Goal: Communication & Community: Answer question/provide support

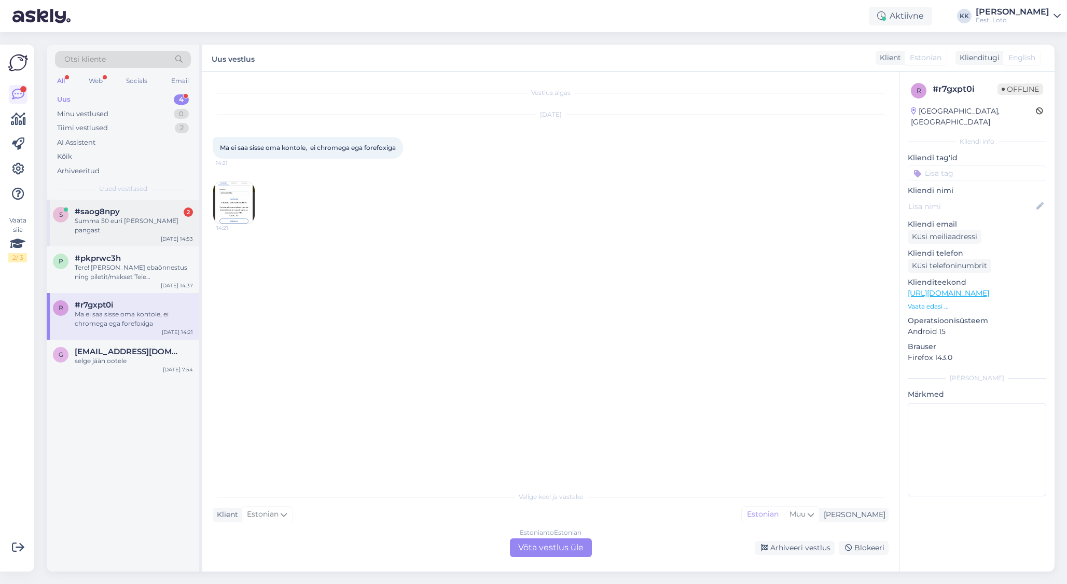
click at [110, 227] on div "s #saog8npy 2 Summa 50 euri [PERSON_NAME] pangast [DATE] 14:53" at bounding box center [123, 223] width 152 height 47
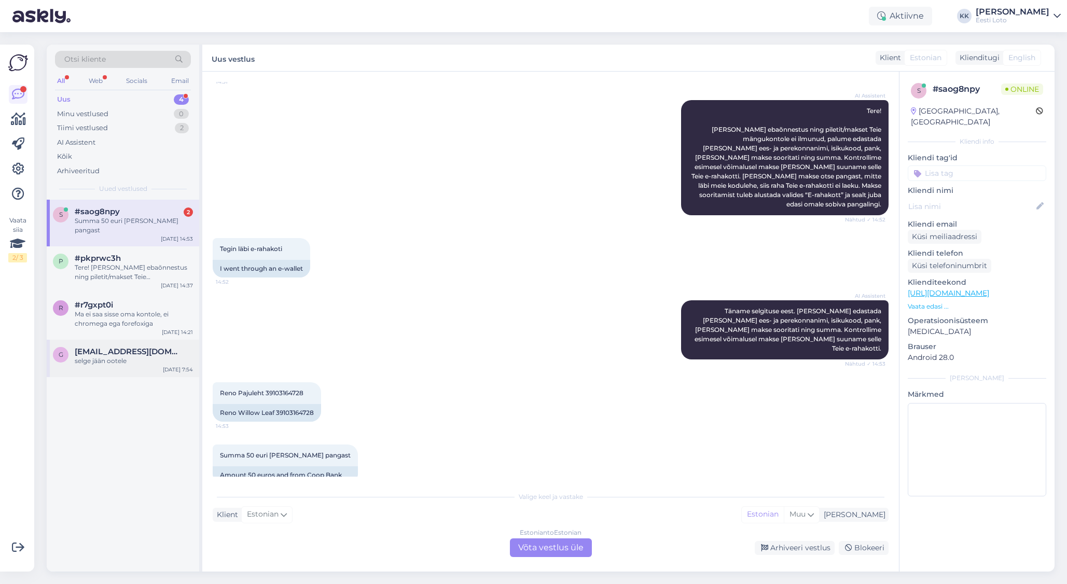
click at [110, 356] on div "selge jään ootele" at bounding box center [134, 360] width 118 height 9
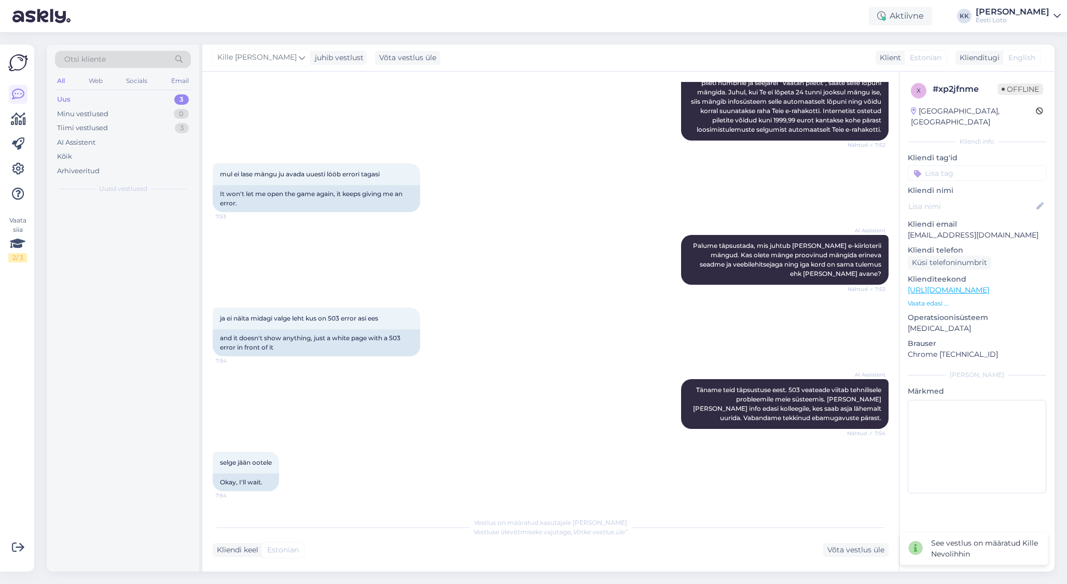
scroll to position [230, 0]
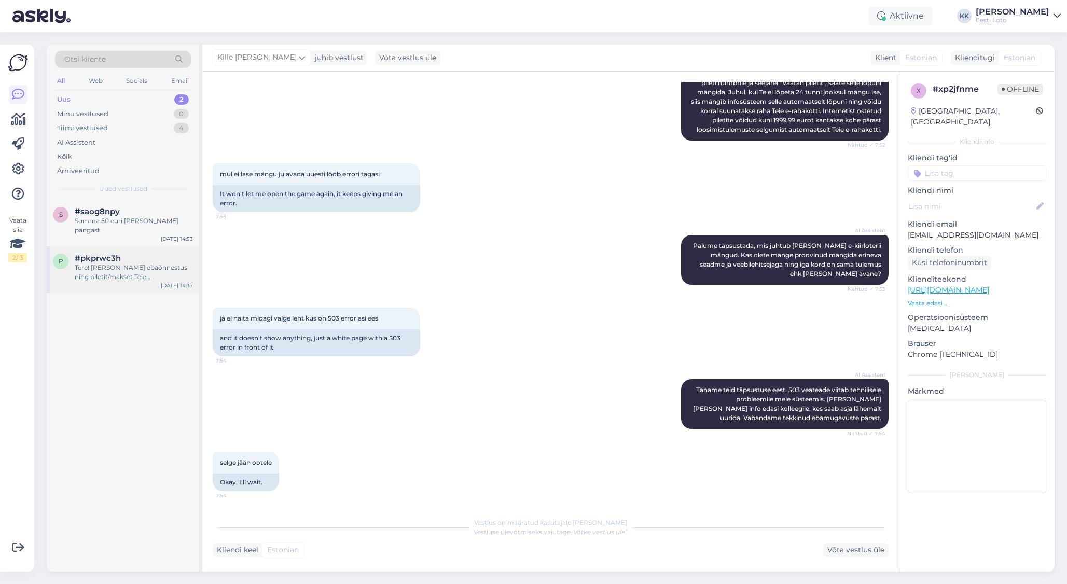
click at [120, 263] on div "Tere! [PERSON_NAME] ebaõnnestus ning piletit/makset Teie mängukontole ei ilmunu…" at bounding box center [134, 272] width 118 height 19
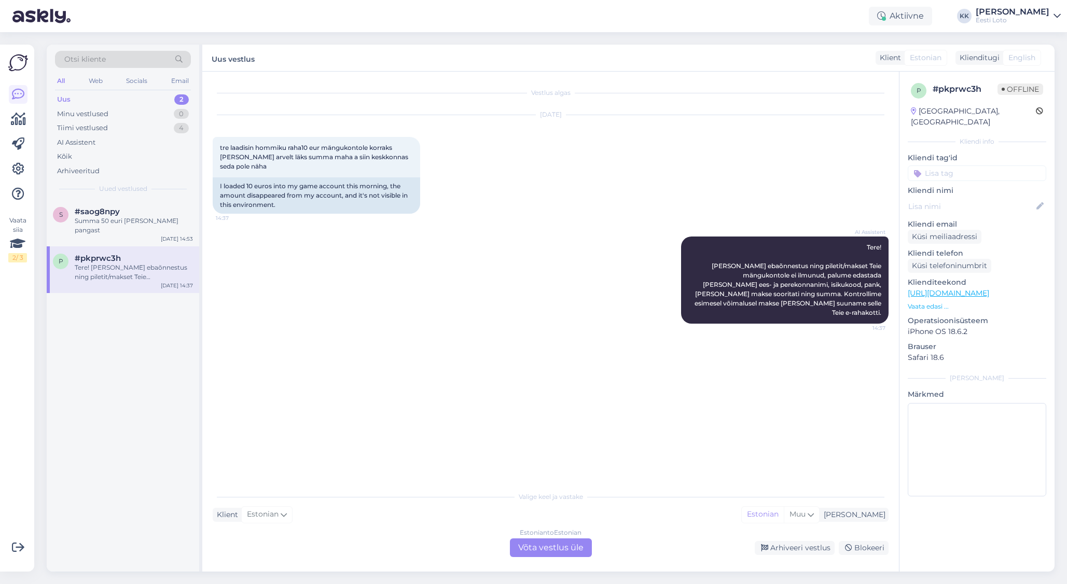
scroll to position [0, 0]
click at [124, 227] on div "s #saog8npy Summa 50 euri [PERSON_NAME] pangast [DATE] 14:53" at bounding box center [123, 223] width 152 height 47
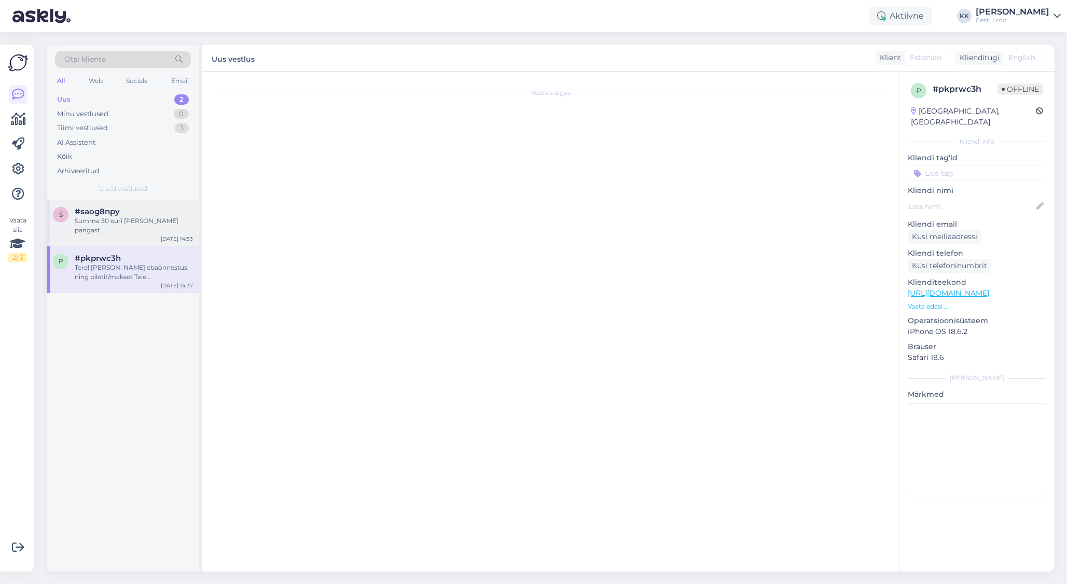
scroll to position [99, 0]
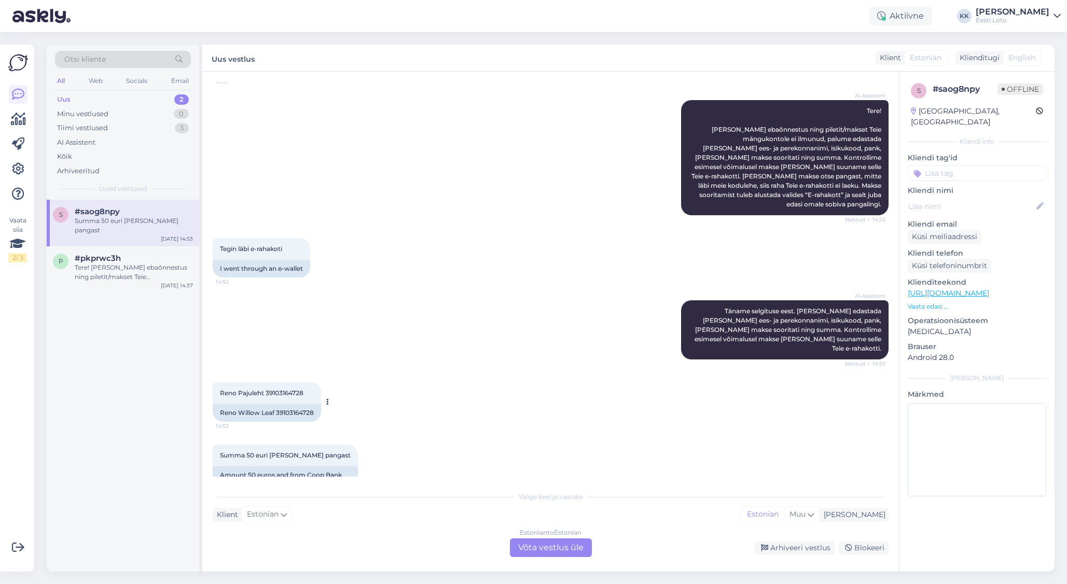
click at [295, 389] on span "Reno Pajuleht 39103164728" at bounding box center [261, 393] width 83 height 8
copy span "39103164728"
click at [554, 291] on div "AI Assistent Täname selgituse eest. [PERSON_NAME] edastada [PERSON_NAME] ees- j…" at bounding box center [551, 330] width 676 height 82
click at [129, 221] on div "Summa 50 euri [PERSON_NAME] pangast" at bounding box center [134, 225] width 118 height 19
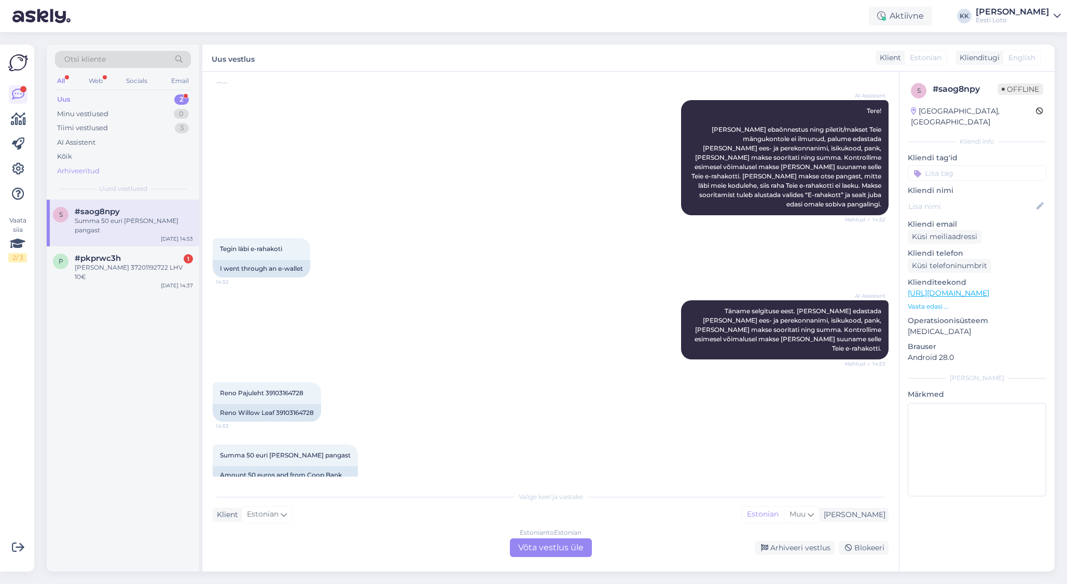
click at [114, 171] on div "Arhiveeritud" at bounding box center [123, 171] width 136 height 15
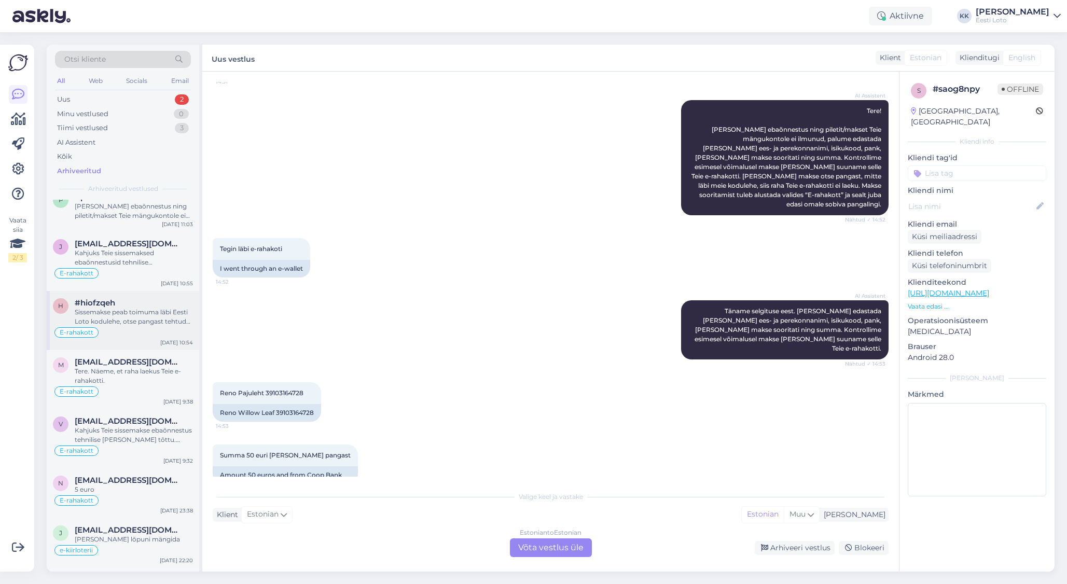
scroll to position [416, 0]
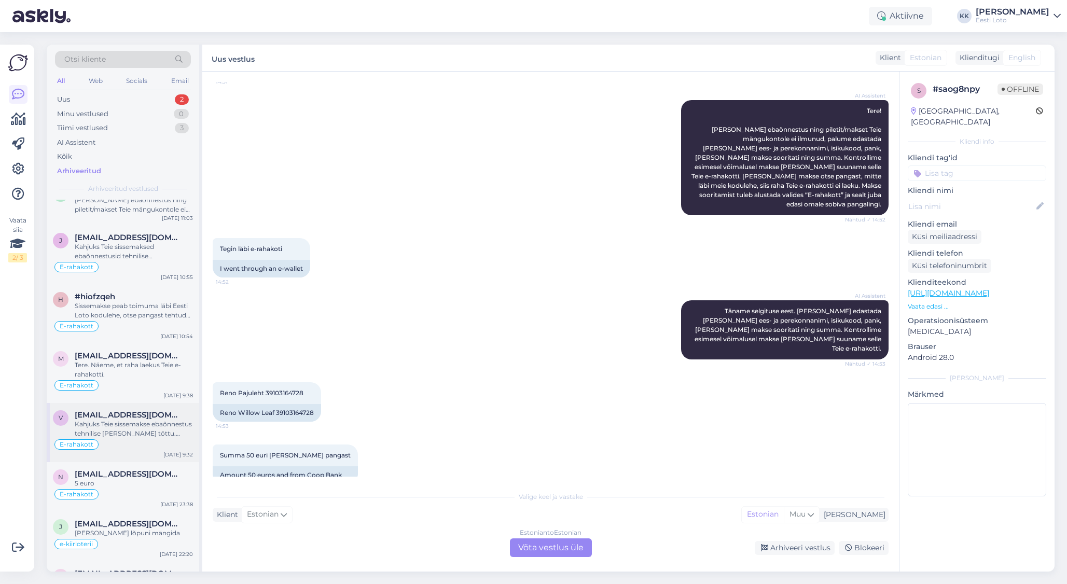
click at [143, 428] on div "Kahjuks Teie sissemakse ebaõnnestus tehnilise [PERSON_NAME] tõttu. Kontrollisim…" at bounding box center [134, 428] width 118 height 19
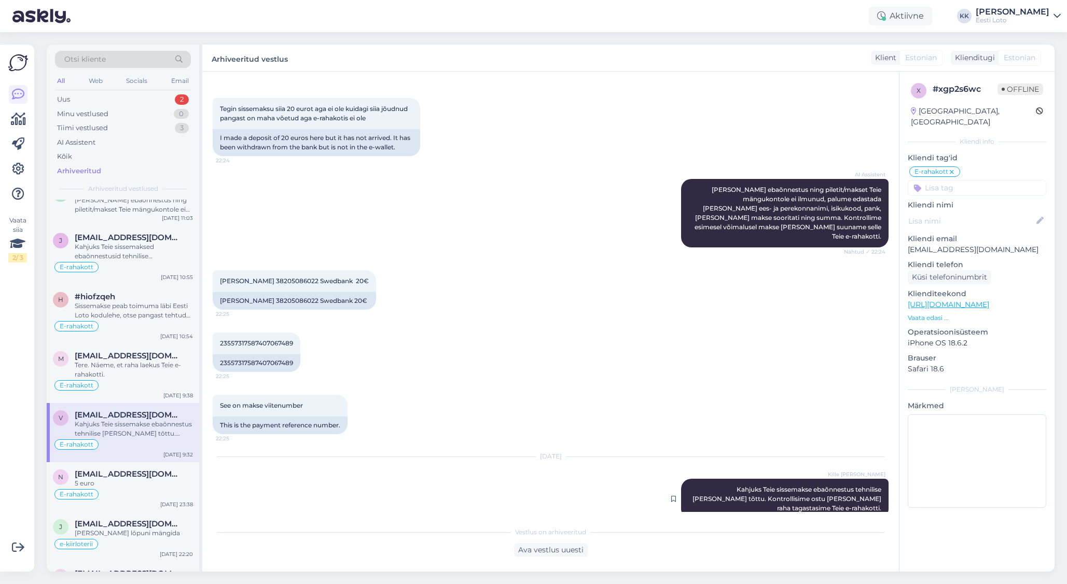
click at [698, 485] on span "Kahjuks Teie sissemakse ebaõnnestus tehnilise [PERSON_NAME] tõttu. Kontrollisim…" at bounding box center [787, 498] width 190 height 26
drag, startPoint x: 695, startPoint y: 481, endPoint x: 703, endPoint y: 481, distance: 7.8
click at [703, 481] on div "Kille Nevolihhin Kahjuks Teie sissemakse ebaõnnestus tehnilise [PERSON_NAME] tõ…" at bounding box center [784, 499] width 207 height 40
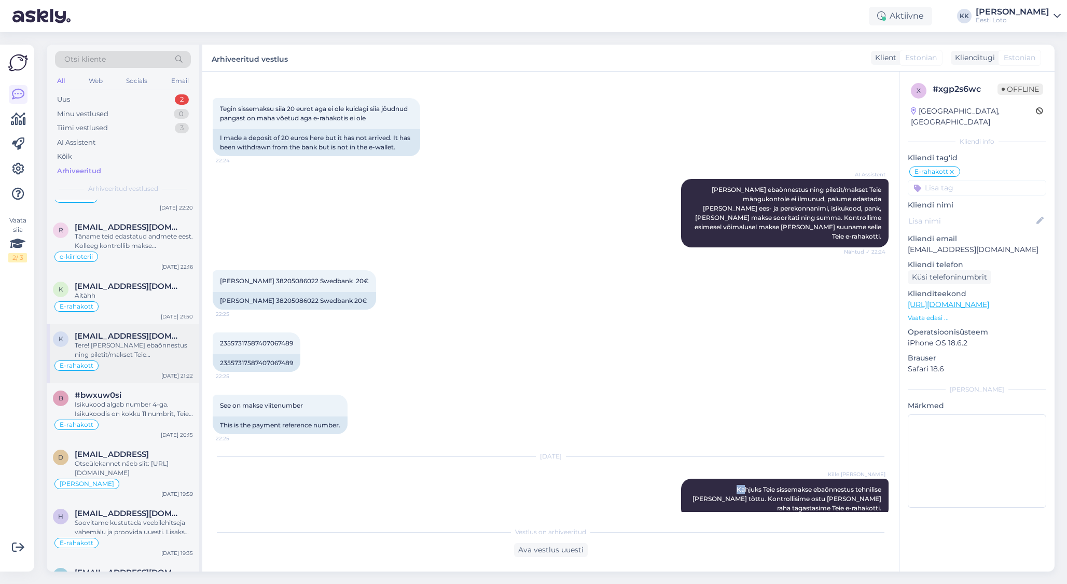
scroll to position [772, 0]
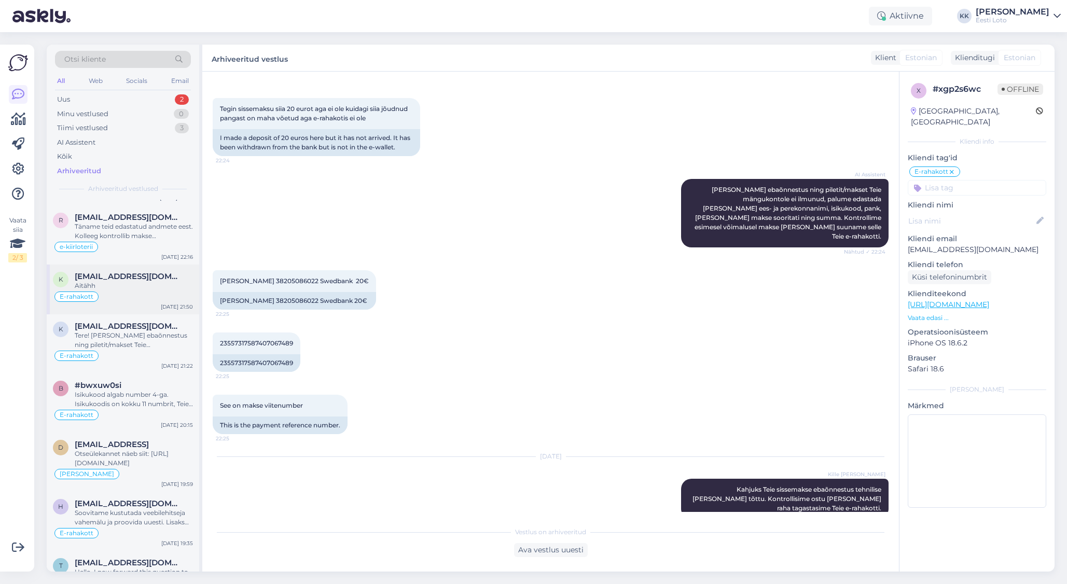
click at [139, 287] on div "Aitähh" at bounding box center [134, 285] width 118 height 9
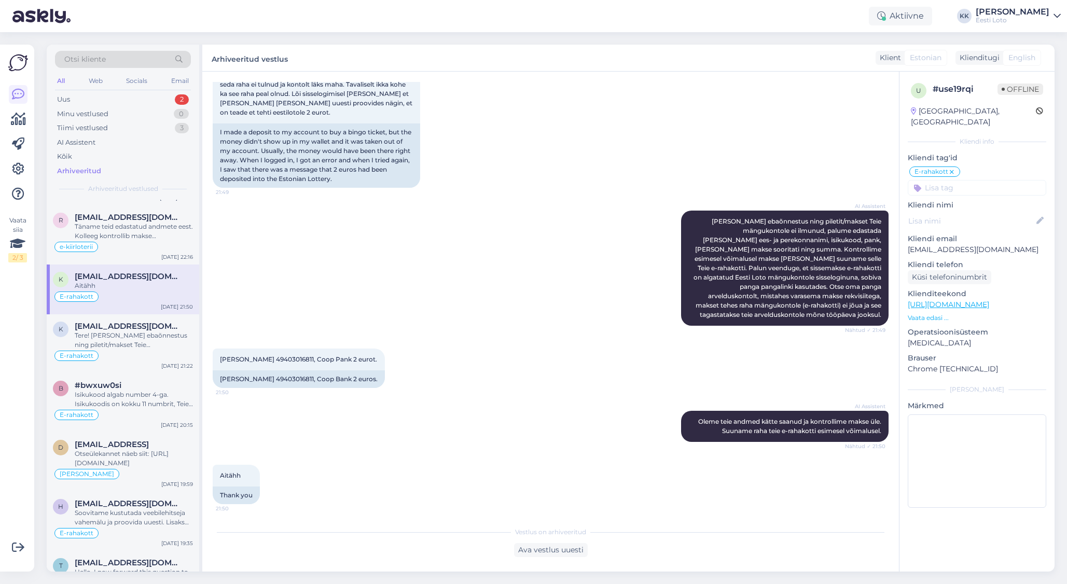
scroll to position [0, 0]
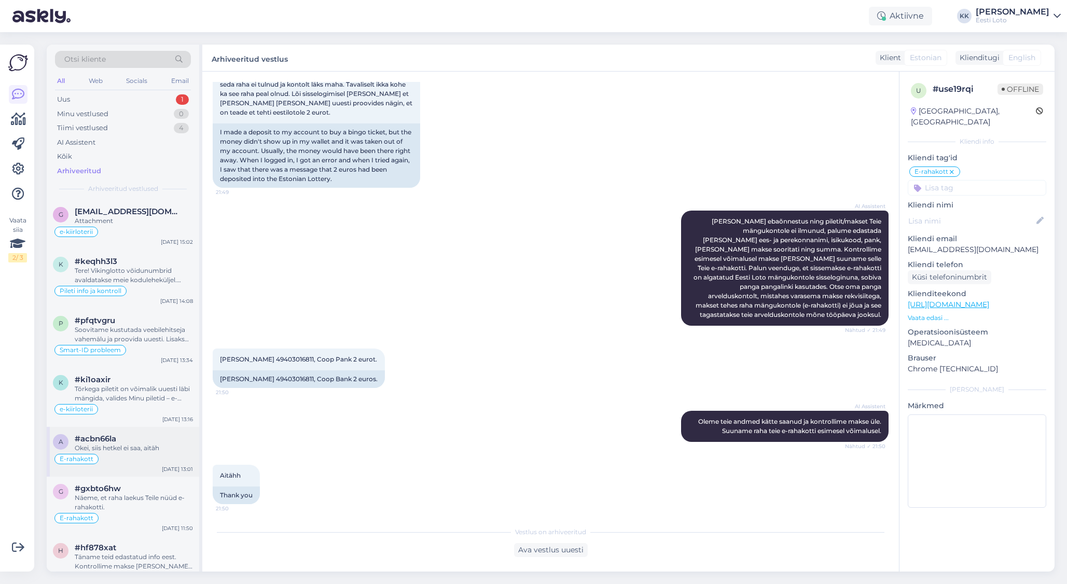
click at [155, 449] on div "Okei, siis hetkel ei saa, aitäh" at bounding box center [134, 447] width 118 height 9
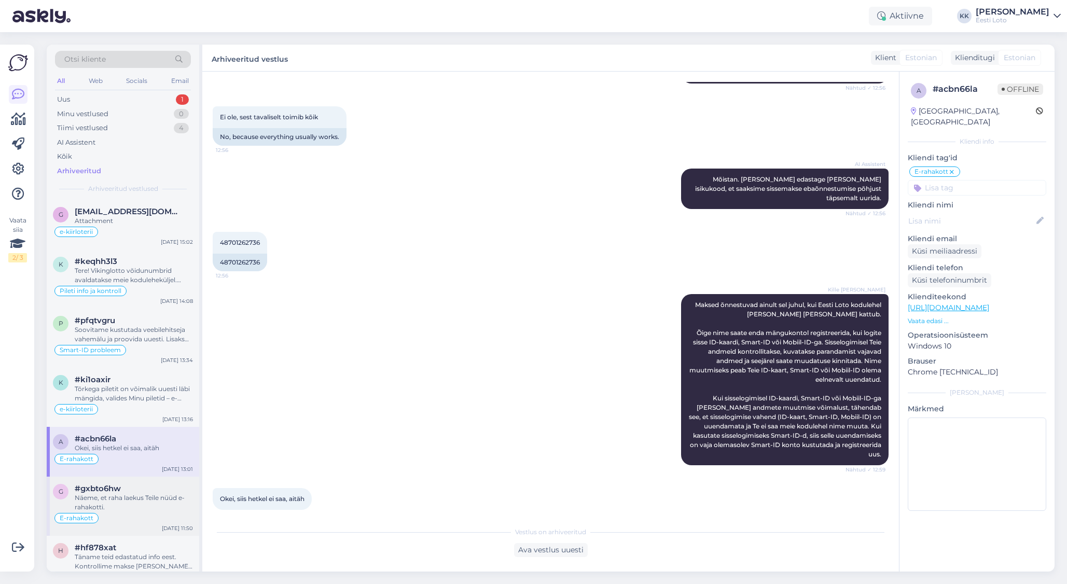
click at [129, 508] on div "Näeme, et raha laekus Teile nüüd e-rahakotti." at bounding box center [134, 502] width 118 height 19
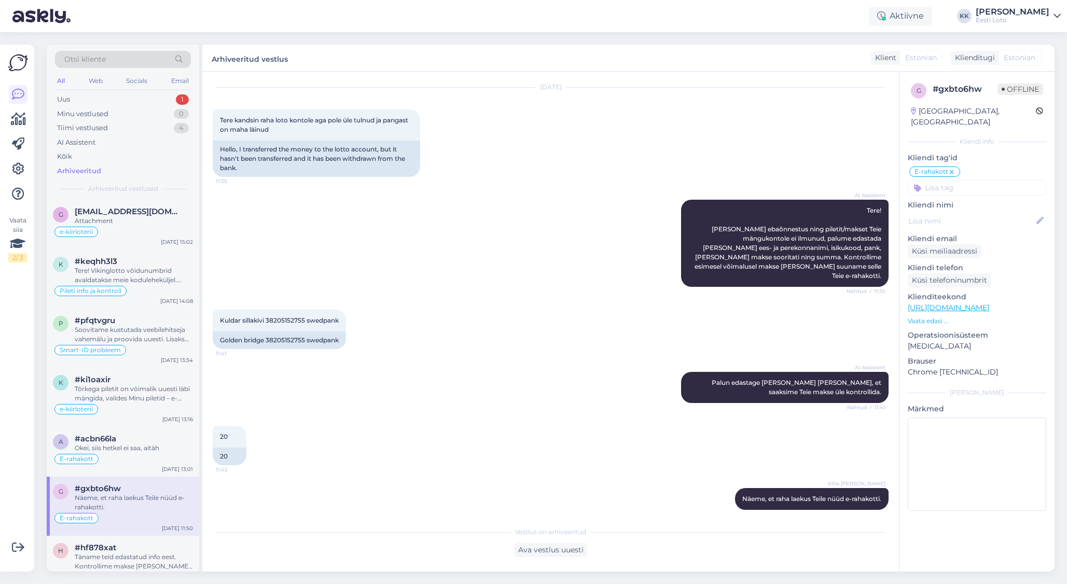
click at [86, 91] on div "Otsi kliente All Web Socials Email Uus 1 Minu vestlused 0 Tiimi vestlused 4 AI …" at bounding box center [123, 122] width 152 height 155
click at [96, 102] on div "Uus 1" at bounding box center [123, 99] width 136 height 15
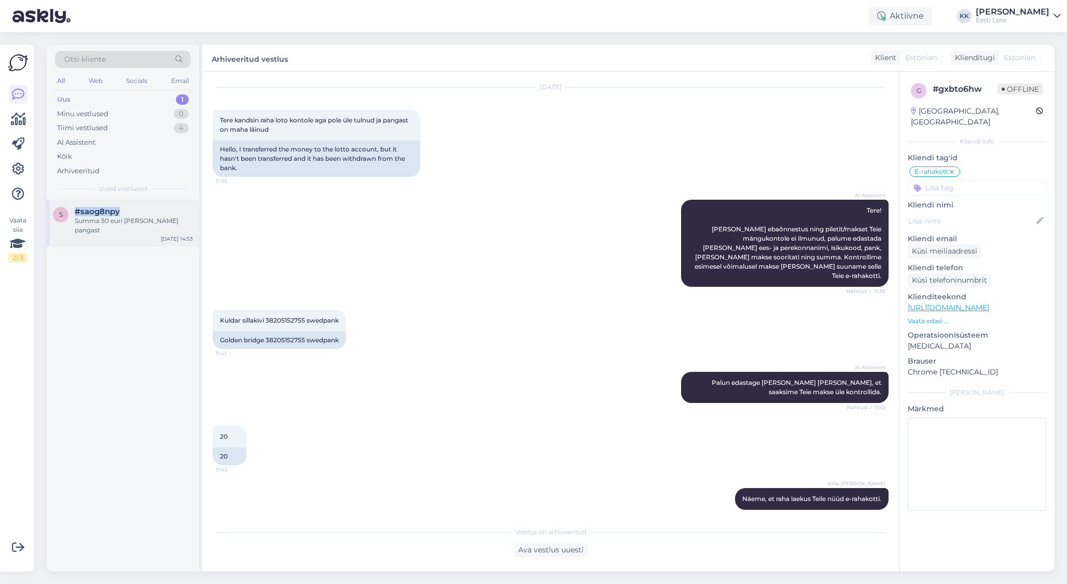
click at [174, 207] on div "s #saog8npy Summa 50 euri [PERSON_NAME] pangast [DATE] 14:53" at bounding box center [123, 223] width 152 height 47
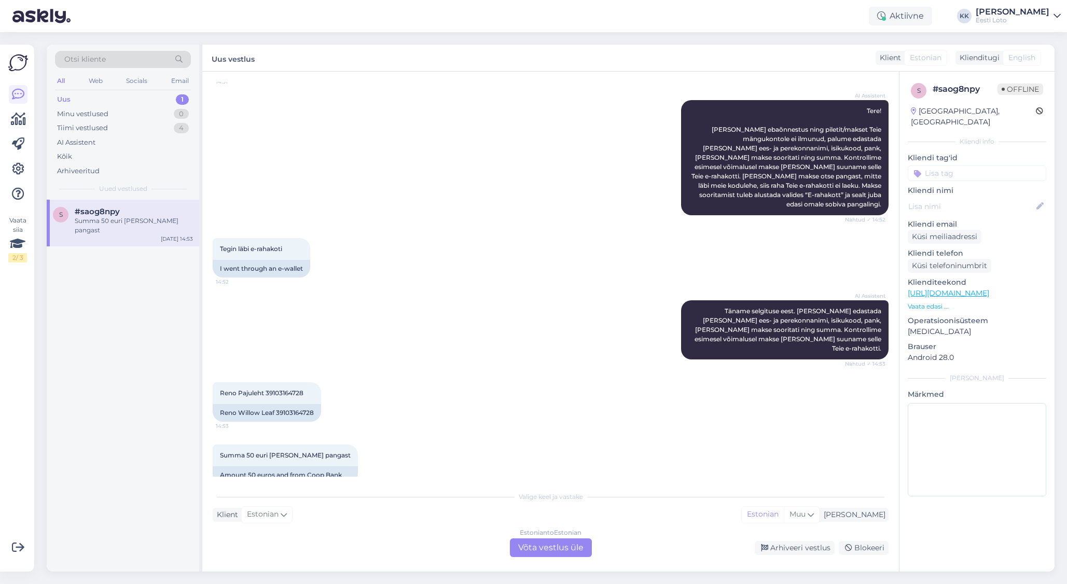
click at [556, 547] on div "Estonian to Estonian Võta vestlus üle" at bounding box center [551, 547] width 82 height 19
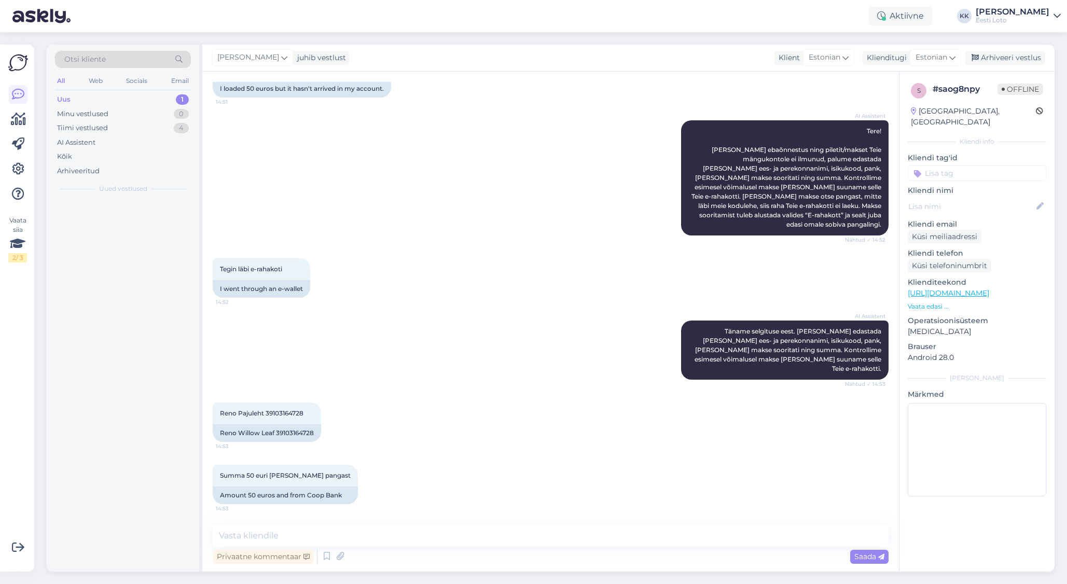
scroll to position [60, 0]
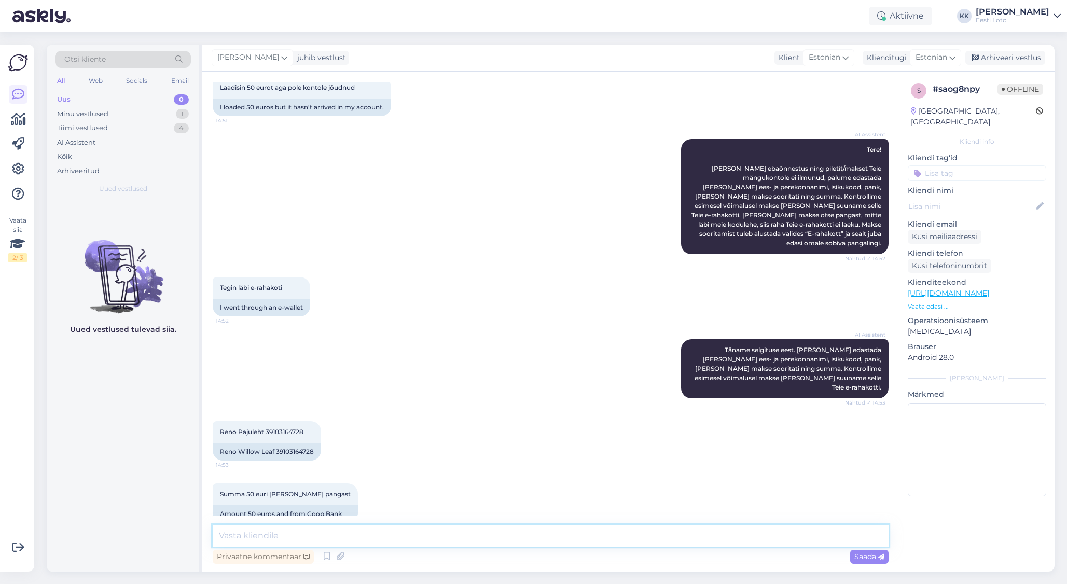
click at [438, 537] on textarea at bounding box center [551, 536] width 676 height 22
paste textarea "Kahjuks Teie sissemakse ebaõnnestus tehnilise [PERSON_NAME] tõttu. Kontrollisim…"
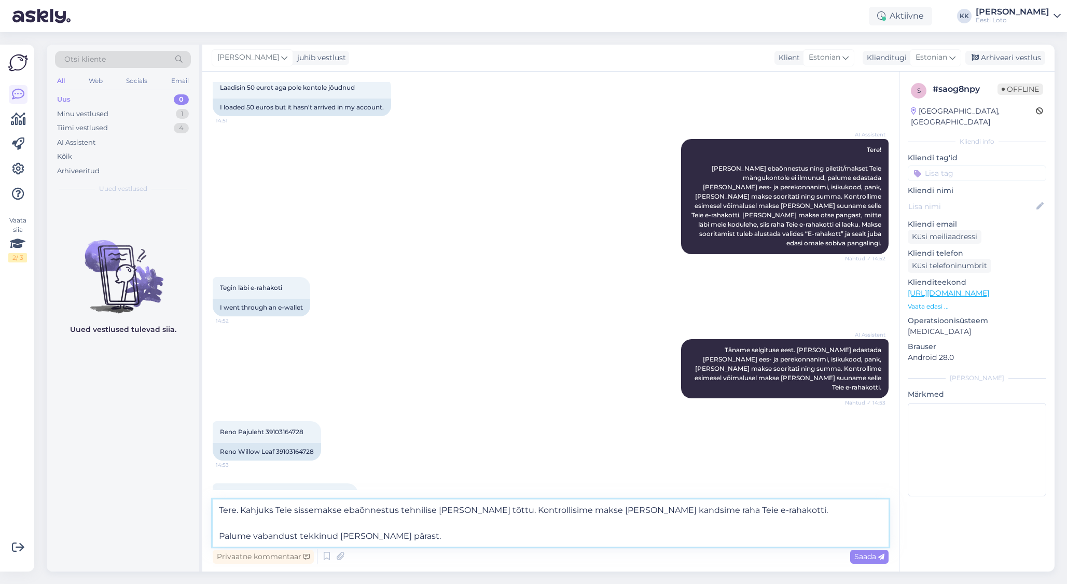
click at [218, 532] on textarea "Tere. Kahjuks Teie sissemakse ebaõnnestus tehnilise [PERSON_NAME] tõttu. Kontro…" at bounding box center [551, 522] width 676 height 47
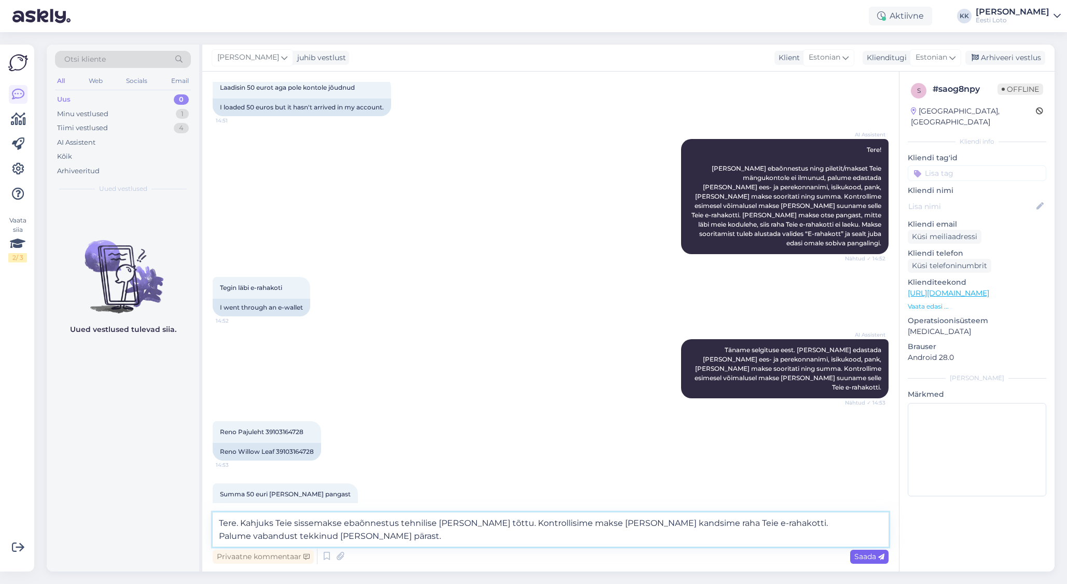
type textarea "Tere. Kahjuks Teie sissemakse ebaõnnestus tehnilise [PERSON_NAME] tõttu. Kontro…"
click at [867, 555] on span "Saada" at bounding box center [869, 556] width 30 height 9
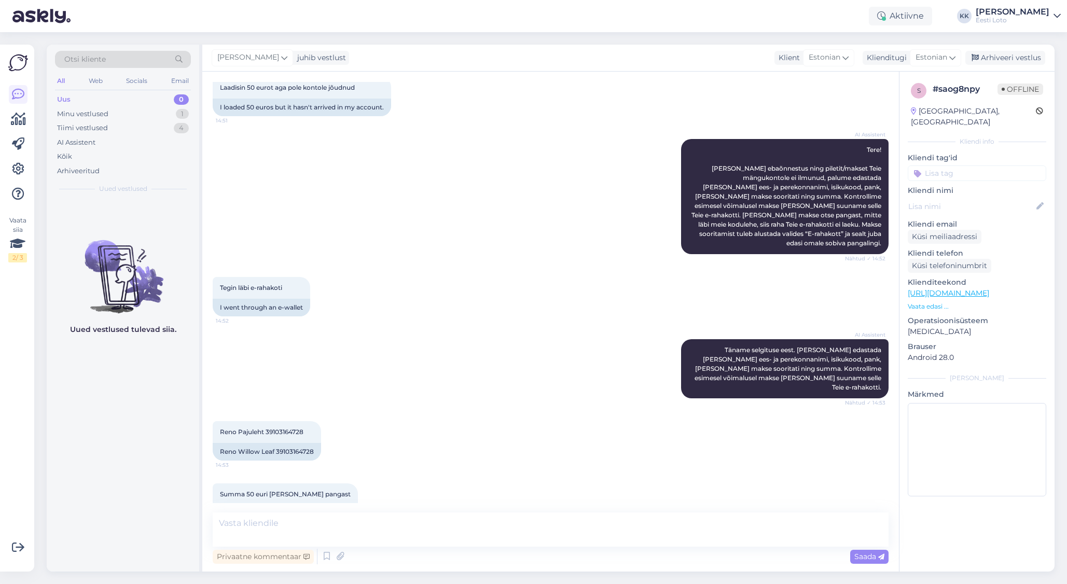
scroll to position [133, 0]
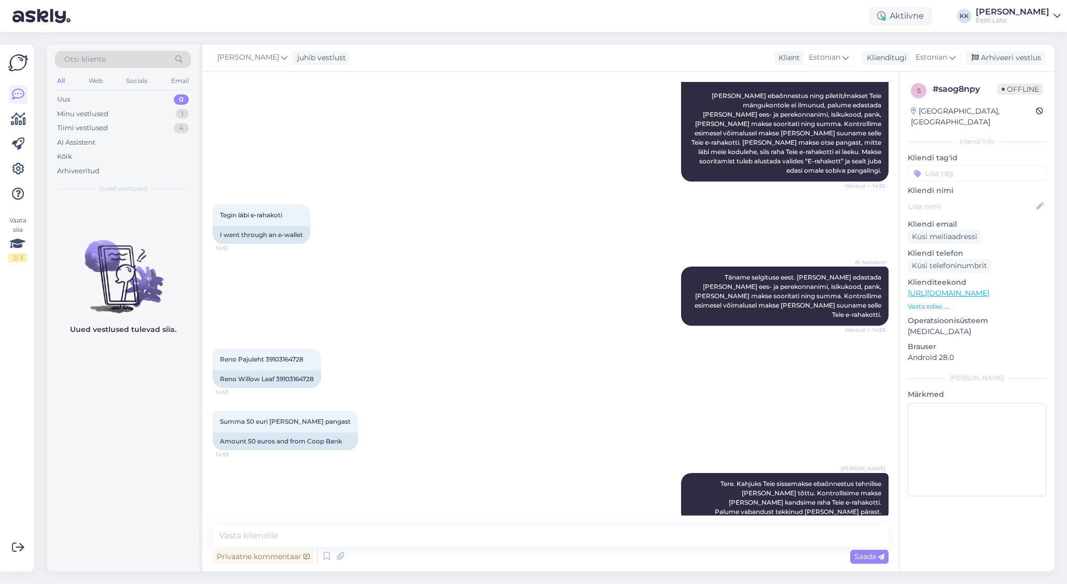
drag, startPoint x: 956, startPoint y: 165, endPoint x: 959, endPoint y: 171, distance: 6.3
click at [956, 165] on input at bounding box center [976, 173] width 138 height 16
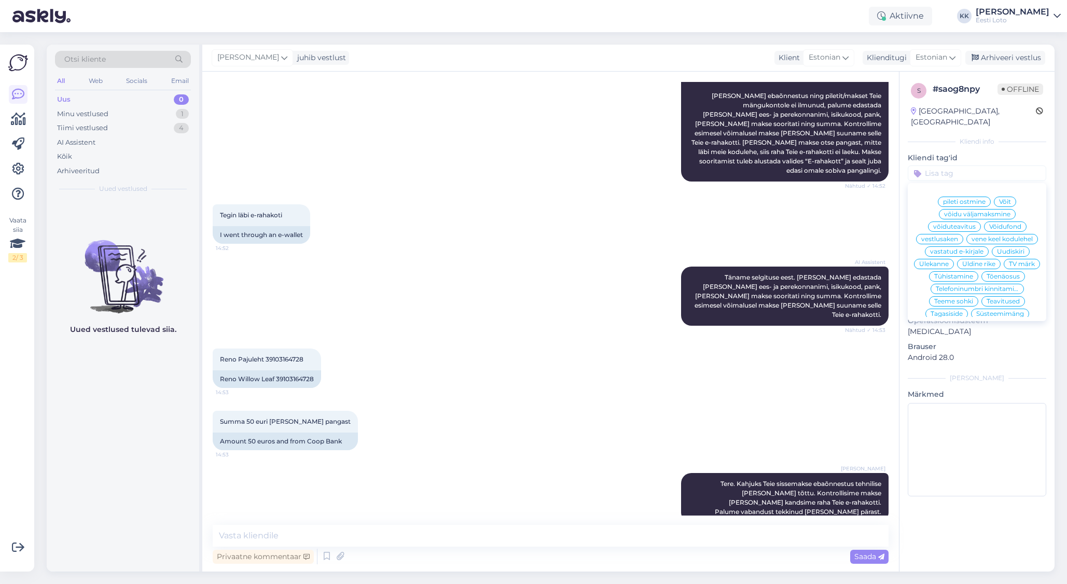
scroll to position [332, 0]
click at [970, 277] on span "E-rahakott" at bounding box center [966, 280] width 34 height 6
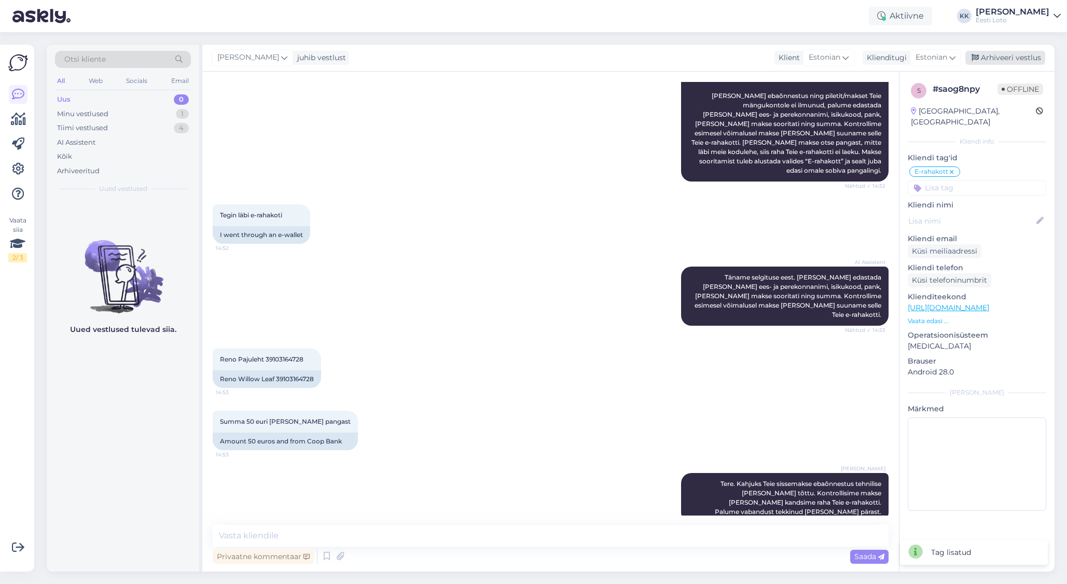
click at [1001, 59] on div "Arhiveeri vestlus" at bounding box center [1005, 58] width 80 height 14
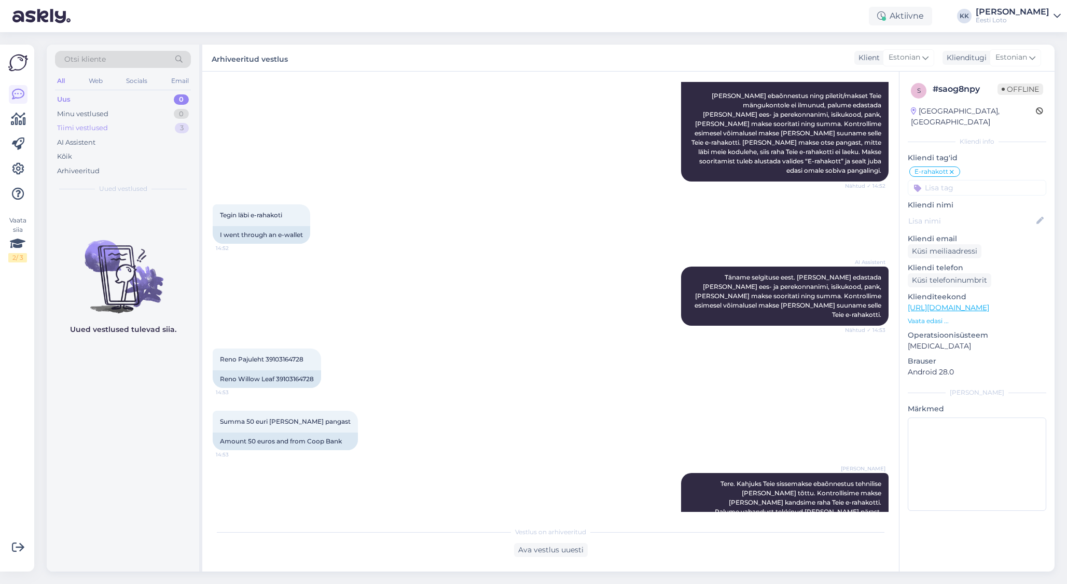
click at [88, 129] on div "Tiimi vestlused" at bounding box center [82, 128] width 51 height 10
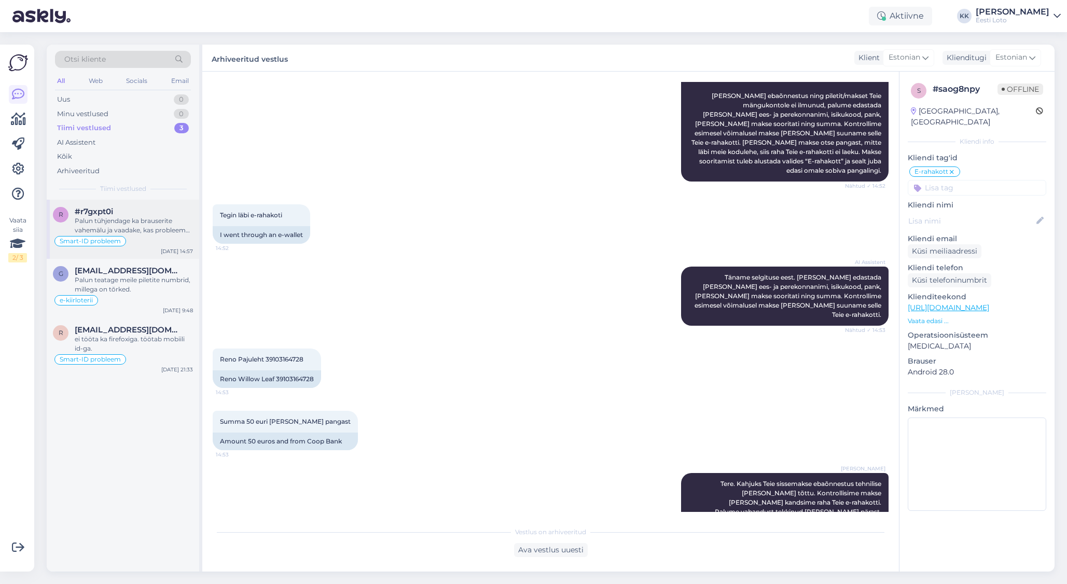
click at [141, 224] on div "Palun tühjendage ka brauserite vahemälu ja vaadake, kas probleem kordub." at bounding box center [134, 225] width 118 height 19
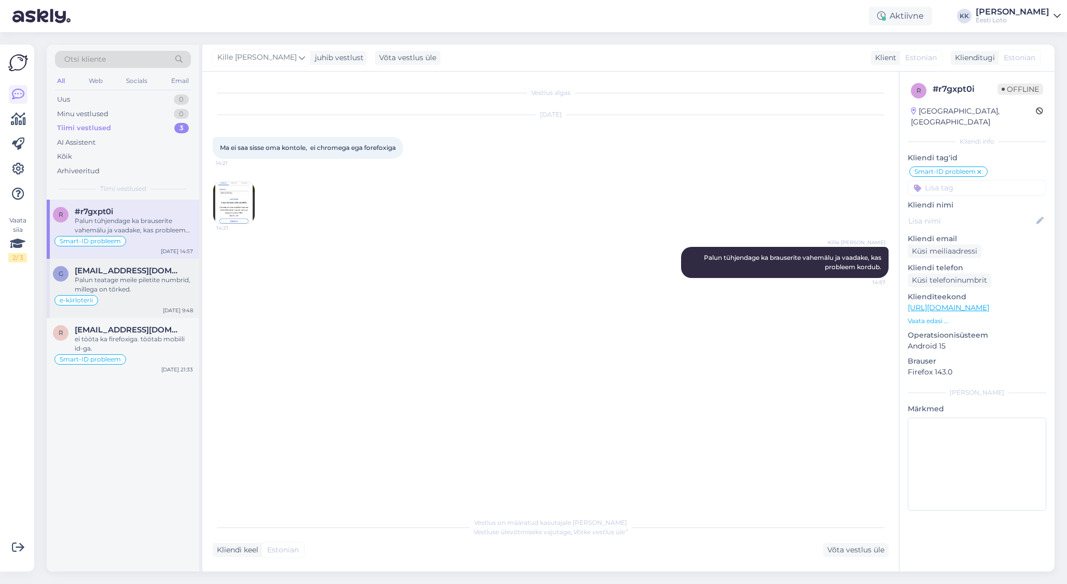
click at [126, 275] on div "Palun teatage meile piletite numbrid, millega on tõrked." at bounding box center [134, 284] width 118 height 19
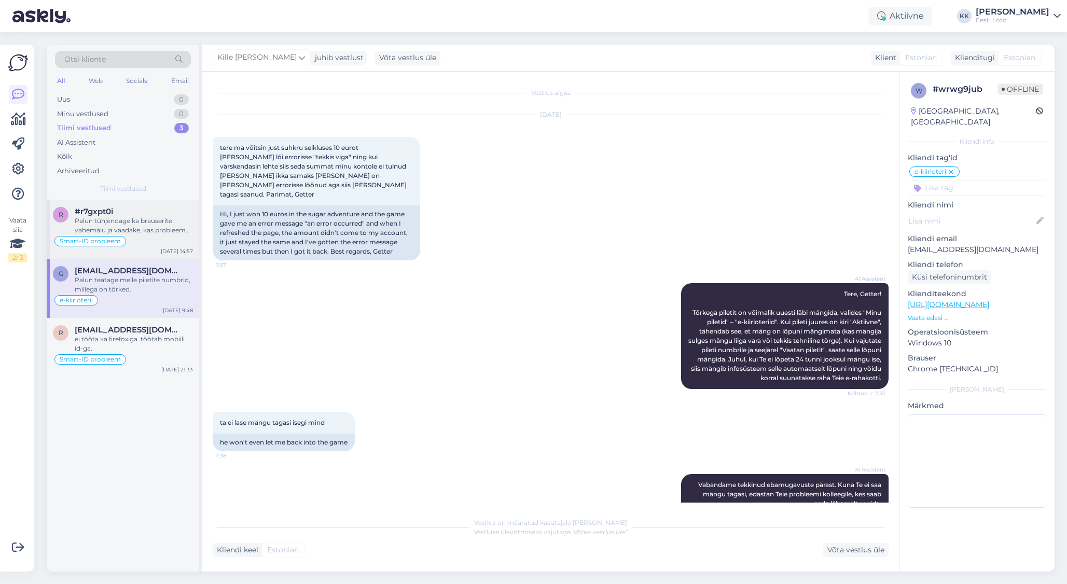
click at [156, 227] on div "Palun tühjendage ka brauserite vahemälu ja vaadake, kas probleem kordub." at bounding box center [134, 225] width 118 height 19
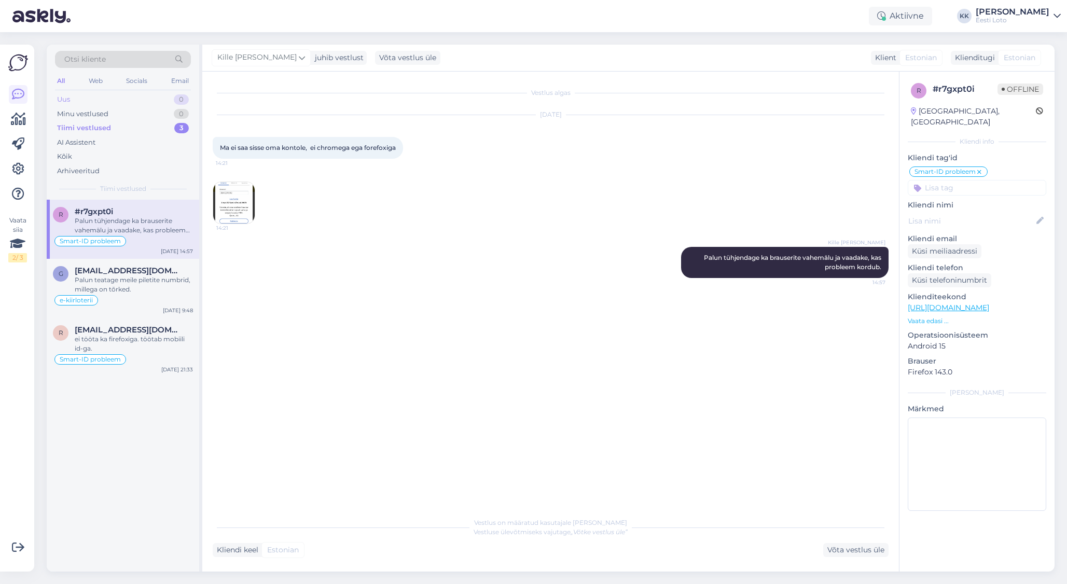
click at [110, 100] on div "Uus 0" at bounding box center [123, 99] width 136 height 15
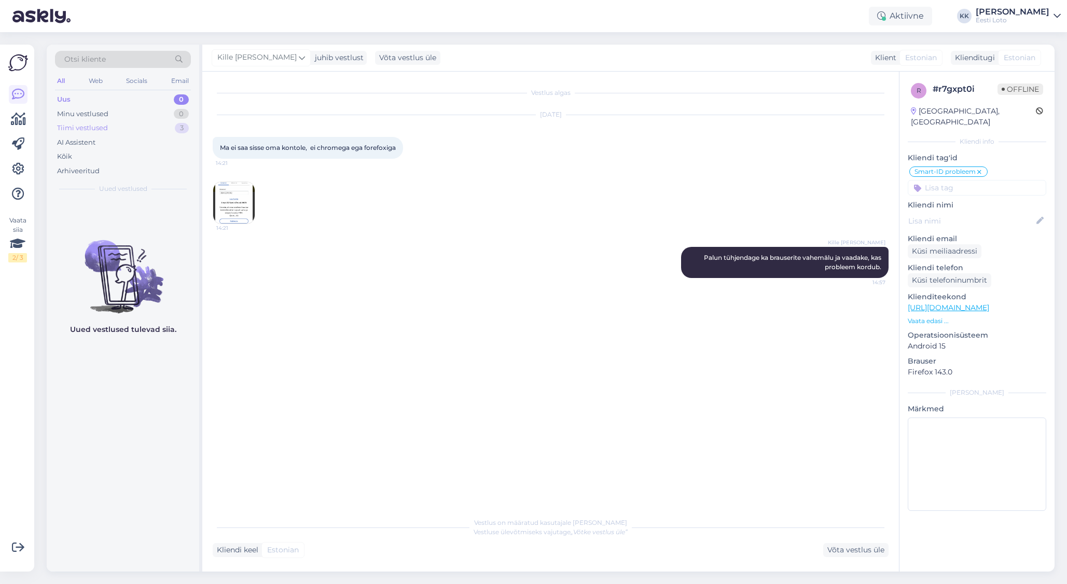
click at [150, 124] on div "Tiimi vestlused 3" at bounding box center [123, 128] width 136 height 15
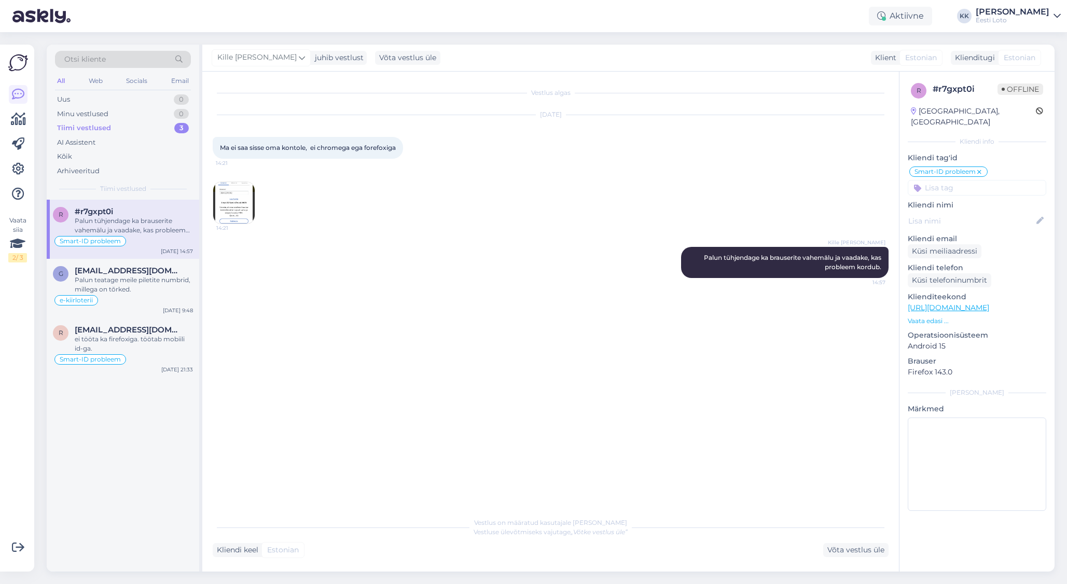
click at [140, 216] on div "#r7gxpt0i" at bounding box center [134, 211] width 118 height 9
click at [156, 335] on div "ei tööta ka firefoxiga. töötab mobiili id-ga." at bounding box center [134, 343] width 118 height 19
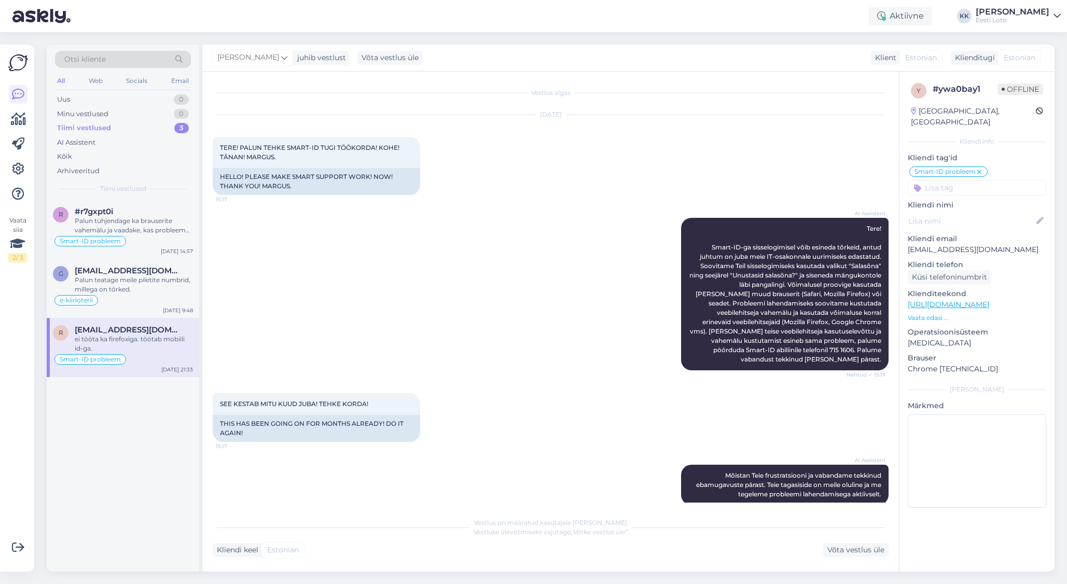
scroll to position [486, 0]
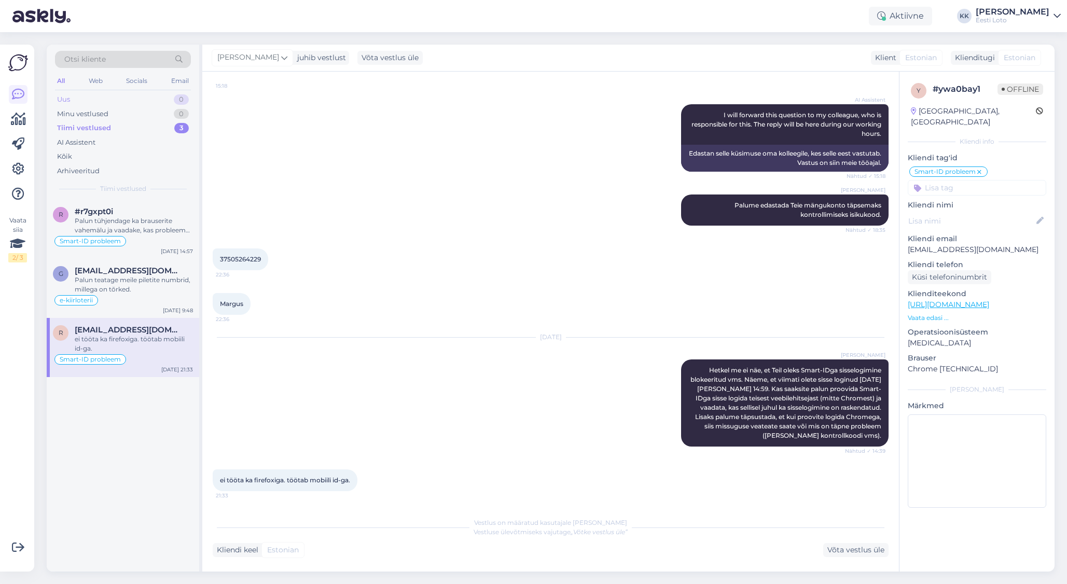
click at [71, 100] on div "Uus 0" at bounding box center [123, 99] width 136 height 15
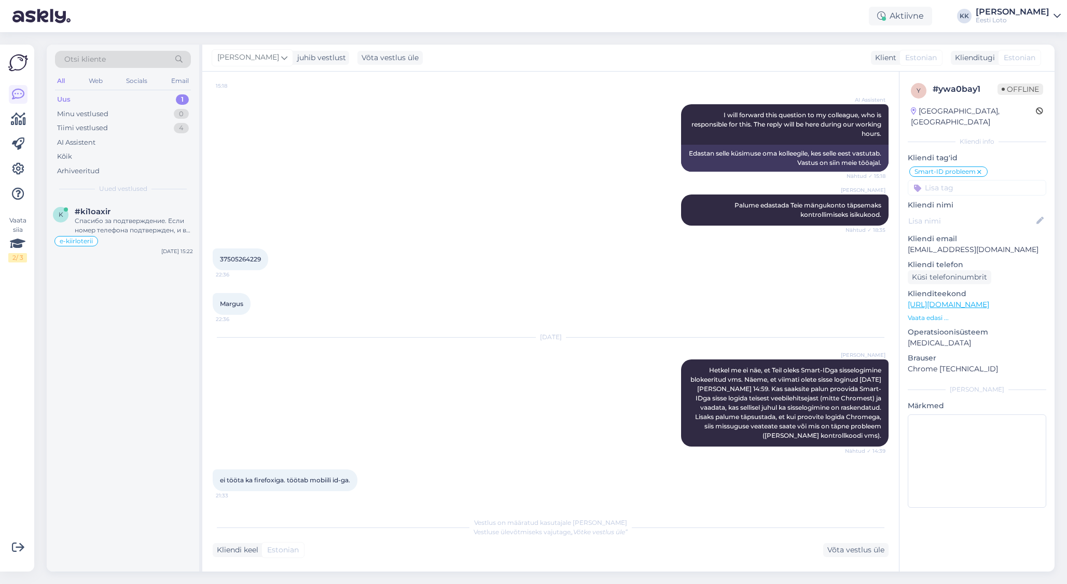
click at [94, 96] on div "Uus 1" at bounding box center [123, 99] width 136 height 15
click at [135, 226] on div "Спасибо за подтверждение. Если номер телефона подтвержден, и вы согласились с о…" at bounding box center [134, 225] width 118 height 19
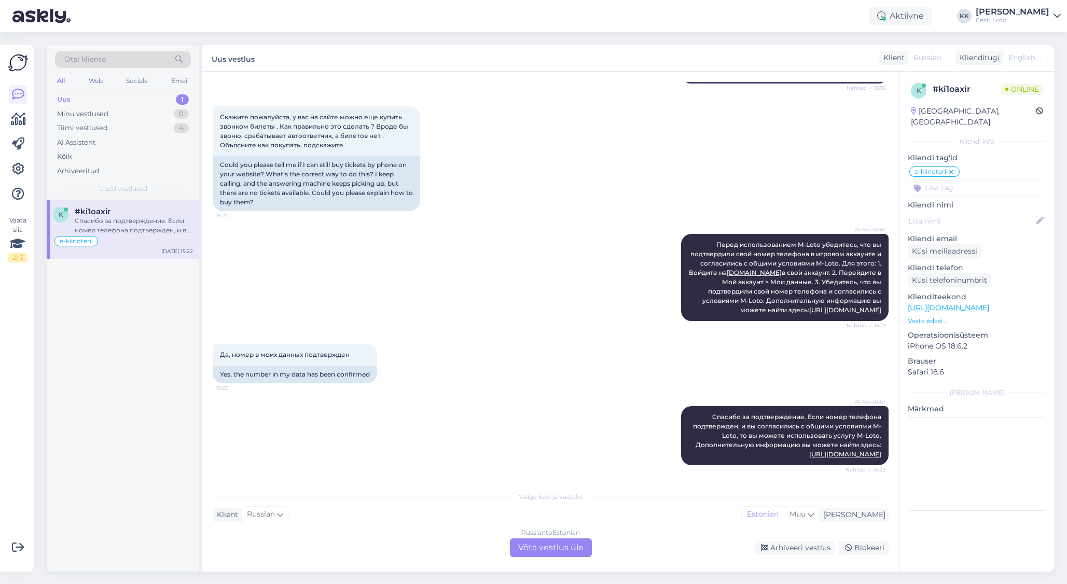
click at [142, 226] on div "Спасибо за подтверждение. Если номер телефона подтвержден, и вы согласились с о…" at bounding box center [134, 225] width 118 height 19
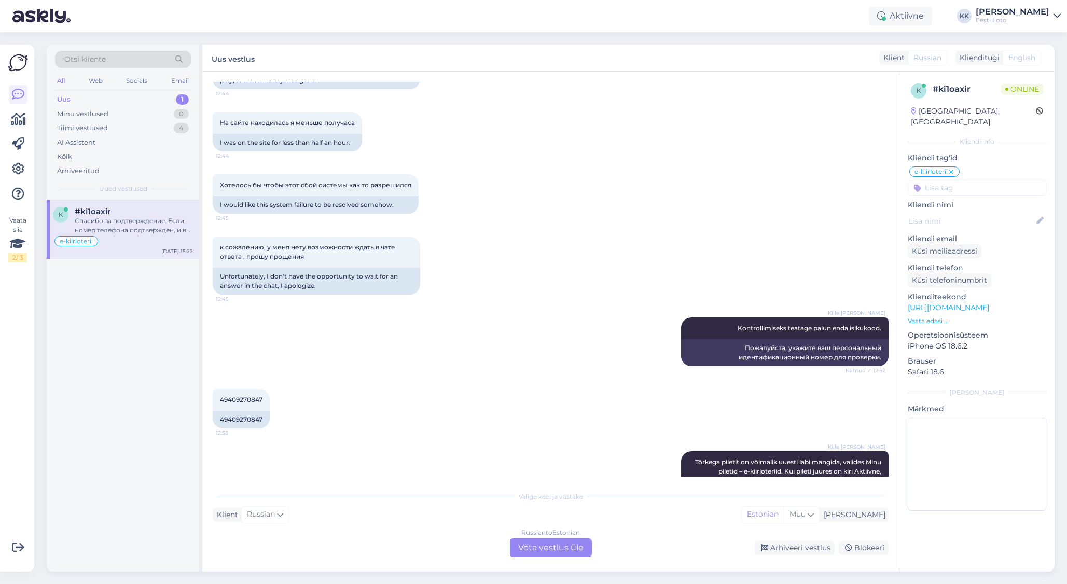
scroll to position [402, 0]
click at [239, 394] on div "49409270847 12:58" at bounding box center [241, 400] width 57 height 22
click at [239, 399] on span "49409270847" at bounding box center [241, 400] width 43 height 8
click at [240, 399] on span "49409270847" at bounding box center [241, 400] width 43 height 8
copy span "49409270847"
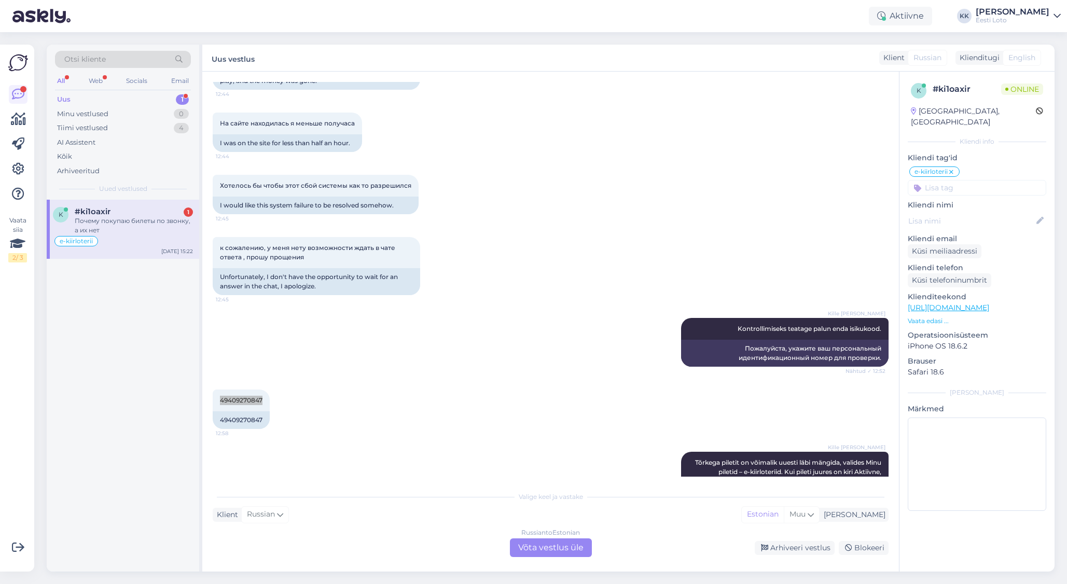
scroll to position [1152, 0]
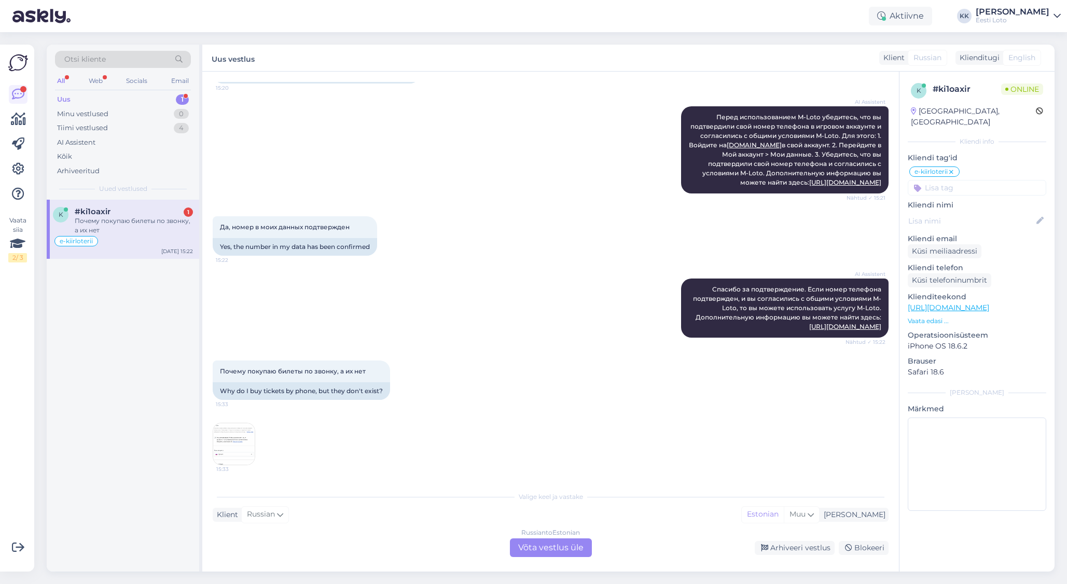
click at [103, 215] on span "#ki1oaxir" at bounding box center [93, 211] width 36 height 9
click at [225, 438] on img at bounding box center [233, 443] width 41 height 41
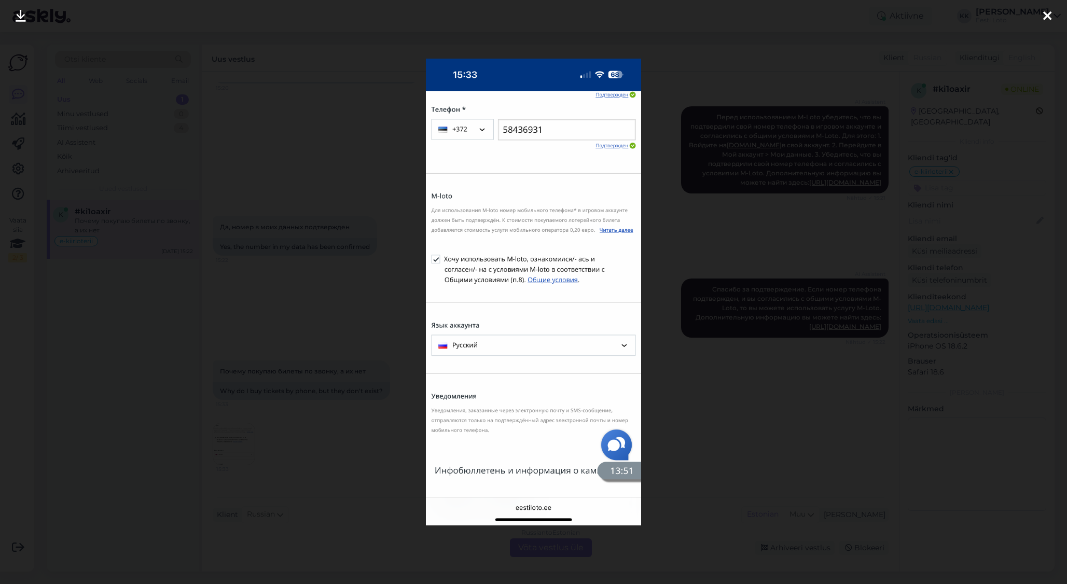
click at [1046, 9] on div at bounding box center [1046, 16] width 21 height 33
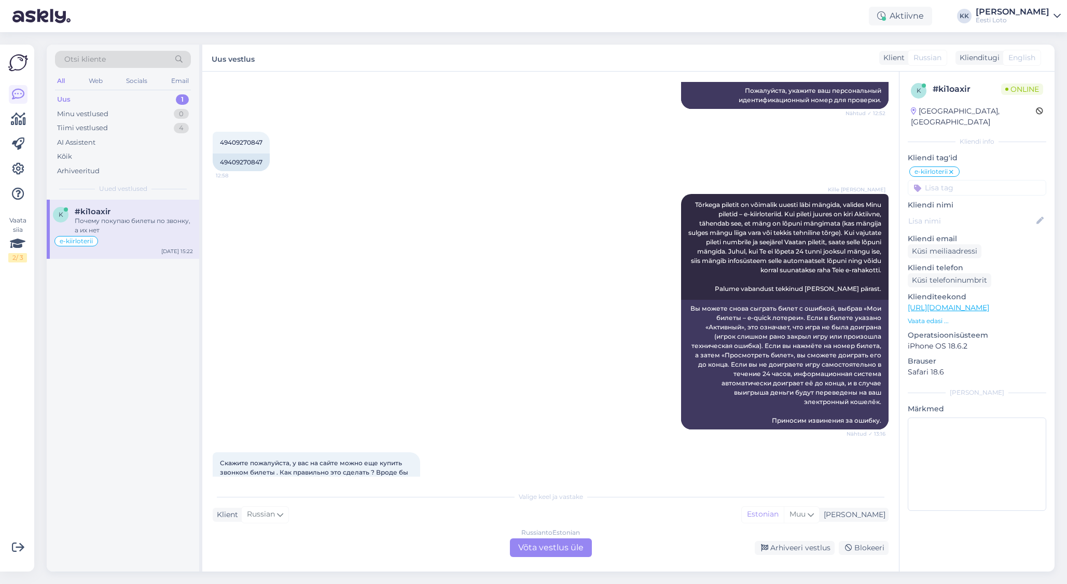
scroll to position [715, 0]
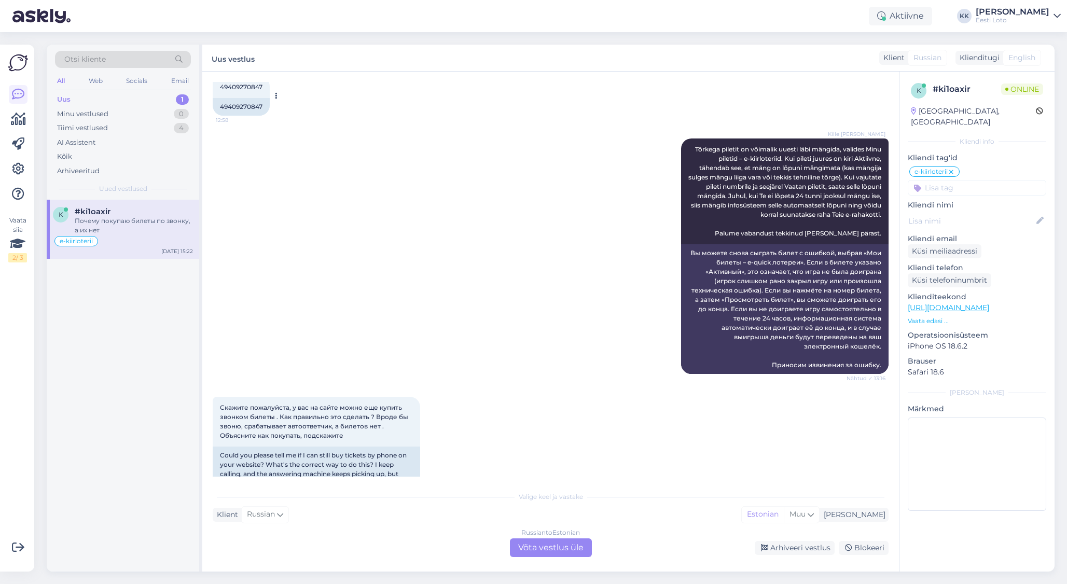
click at [245, 84] on span "49409270847" at bounding box center [241, 87] width 43 height 8
copy span "49409270847"
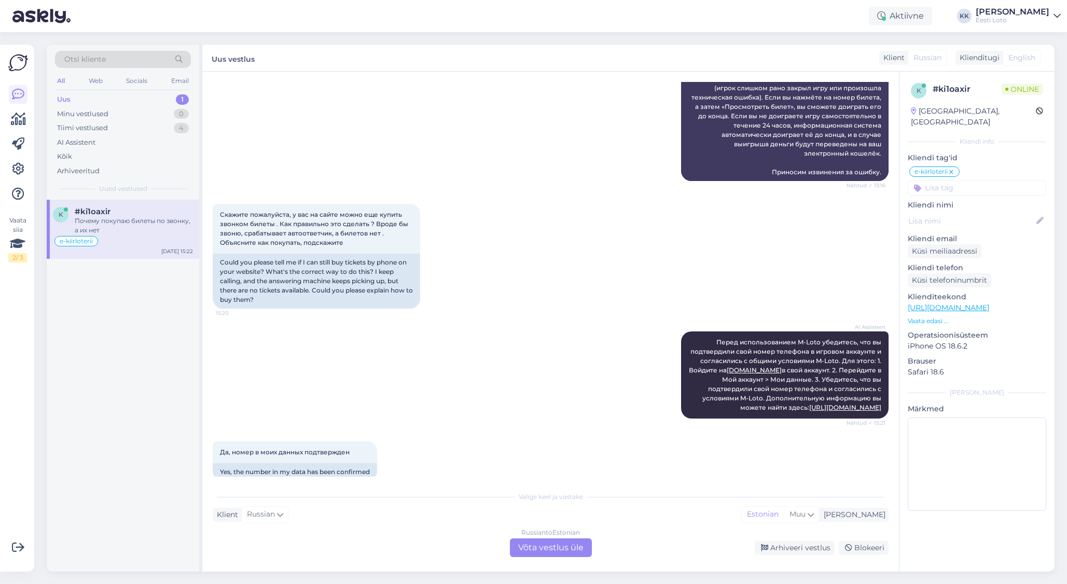
scroll to position [1152, 0]
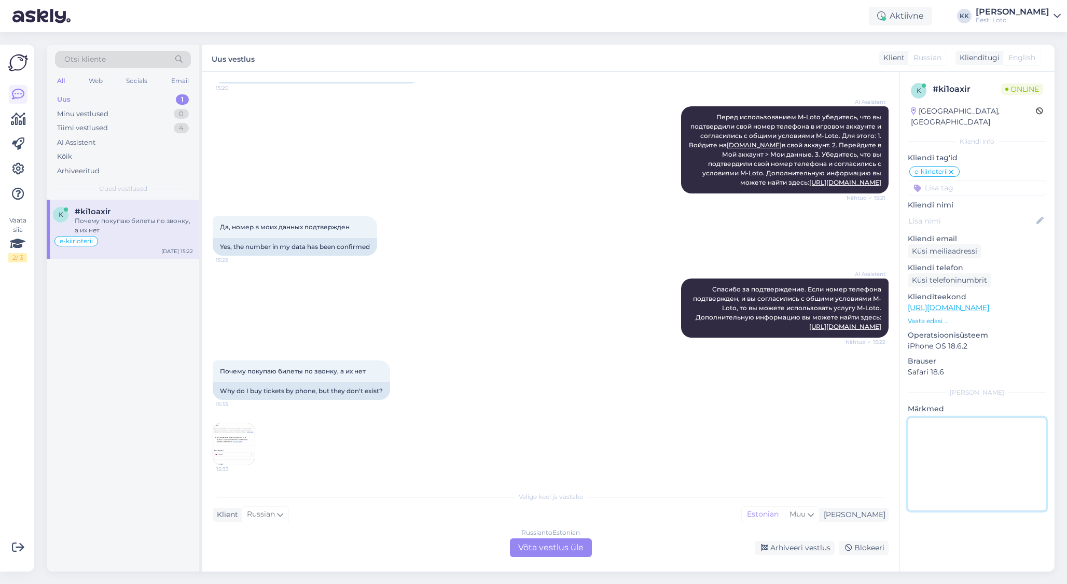
drag, startPoint x: 960, startPoint y: 461, endPoint x: 817, endPoint y: 481, distance: 145.0
click at [960, 461] on textarea at bounding box center [976, 463] width 138 height 93
type textarea "suheldud telefoni teel"
click at [562, 549] on div "Russian to Estonian Võta vestlus üle" at bounding box center [551, 547] width 82 height 19
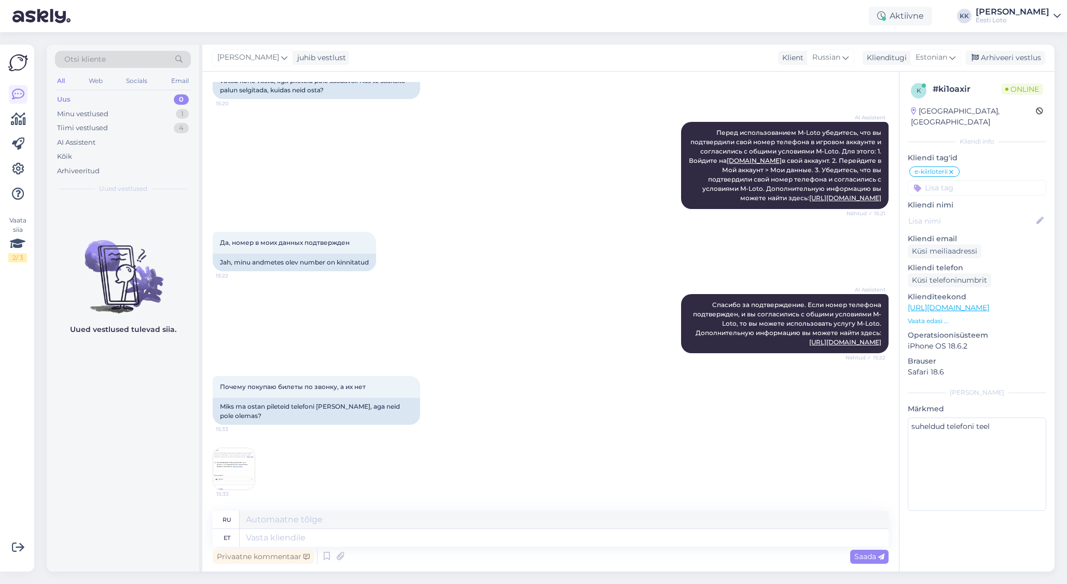
click at [971, 180] on input at bounding box center [976, 188] width 138 height 16
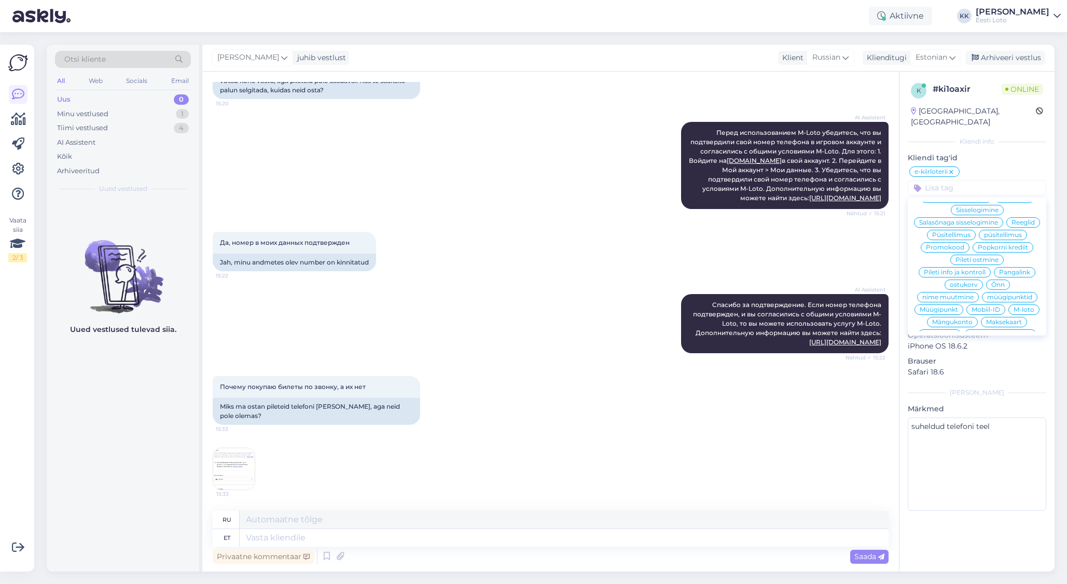
click at [1022, 306] on span "M-loto" at bounding box center [1023, 309] width 21 height 6
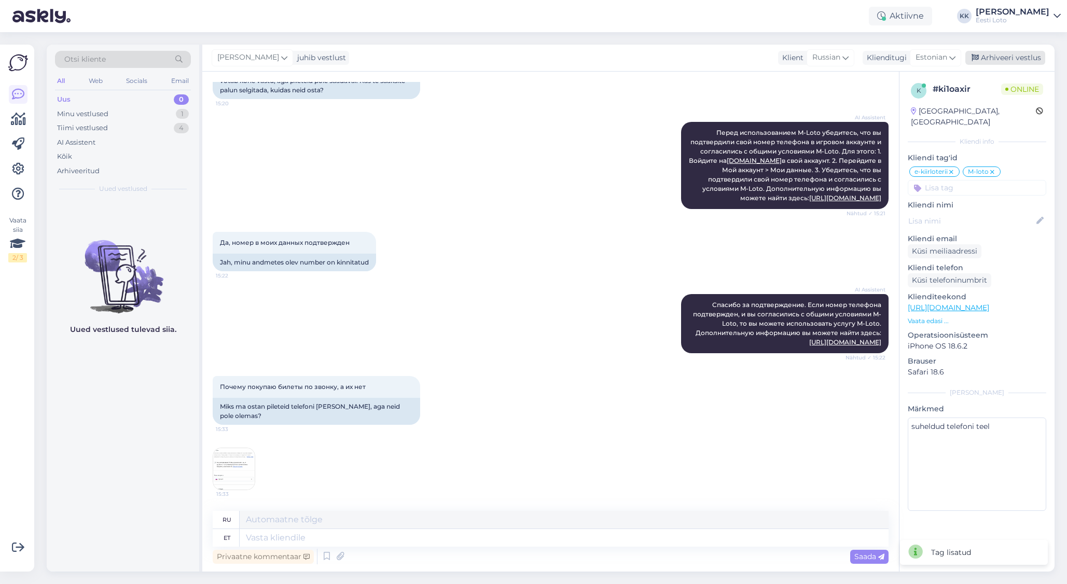
click at [1007, 58] on div "Arhiveeri vestlus" at bounding box center [1005, 58] width 80 height 14
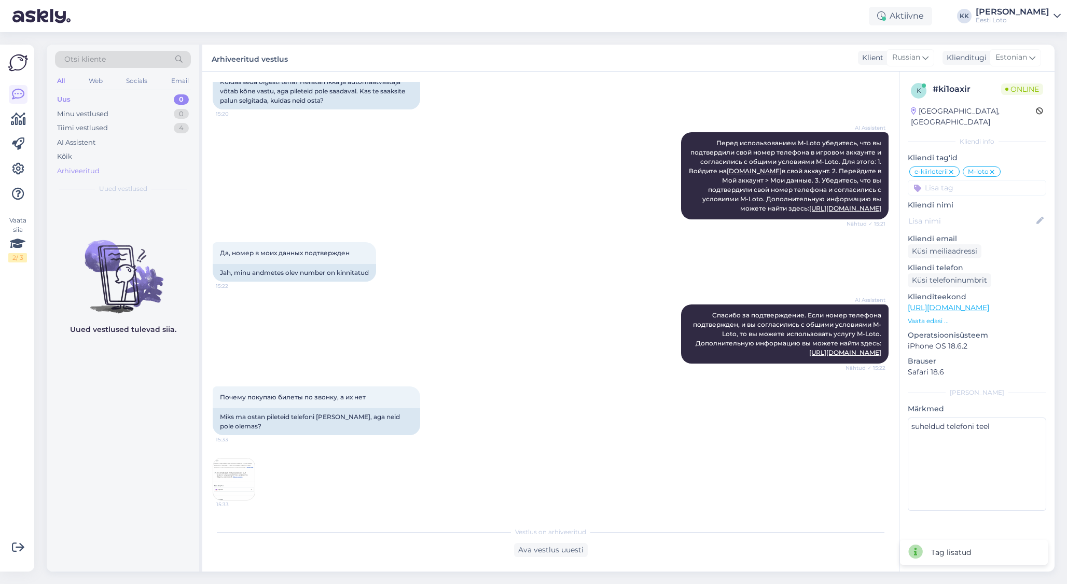
click at [68, 170] on div "Arhiveeritud" at bounding box center [78, 171] width 43 height 10
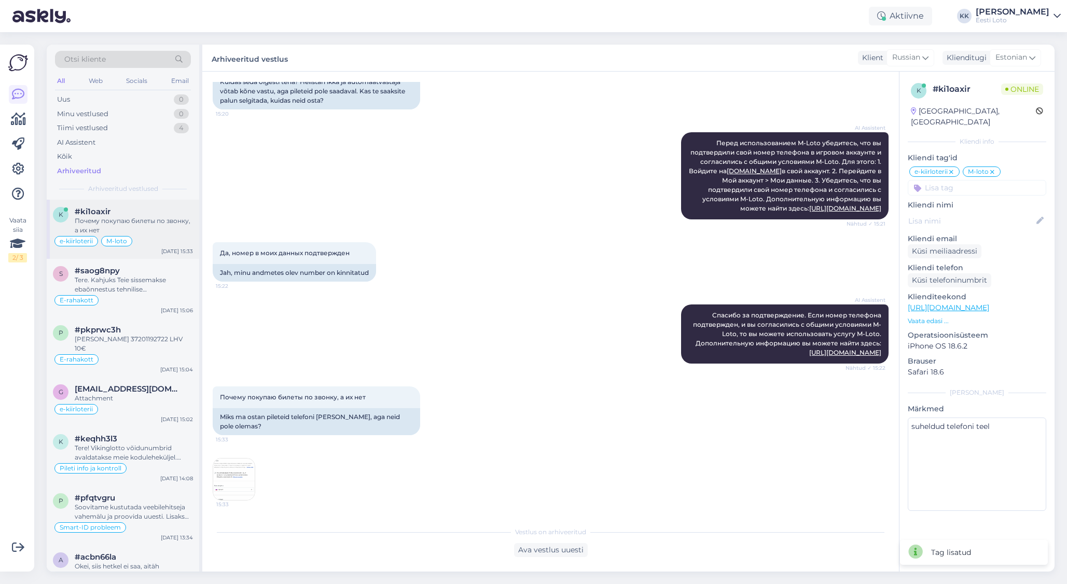
click at [149, 226] on div "Почему покупаю билеты по звонку, а их нет" at bounding box center [134, 225] width 118 height 19
click at [91, 100] on div "Uus 0" at bounding box center [123, 99] width 136 height 15
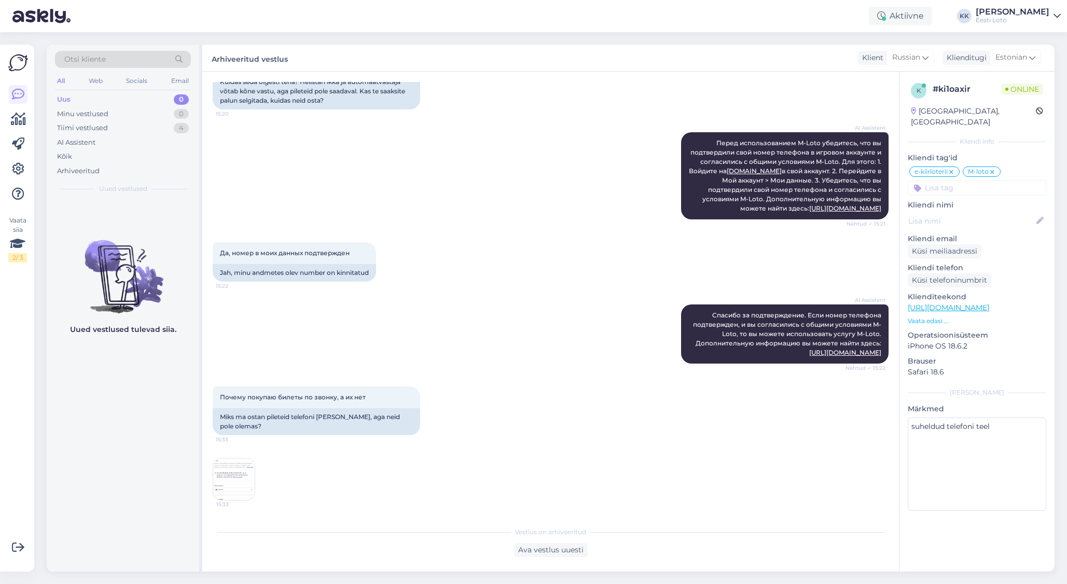
scroll to position [1114, 0]
click at [88, 133] on div "Tiimi vestlused" at bounding box center [82, 128] width 51 height 10
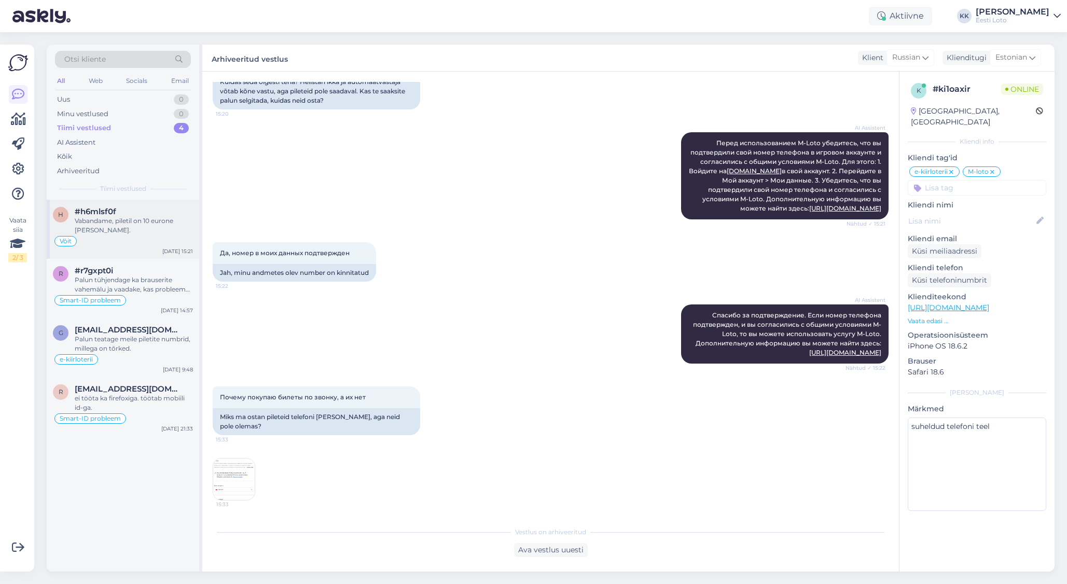
click at [150, 219] on div "Vabandame, piletil on 10 eurone [PERSON_NAME]." at bounding box center [134, 225] width 118 height 19
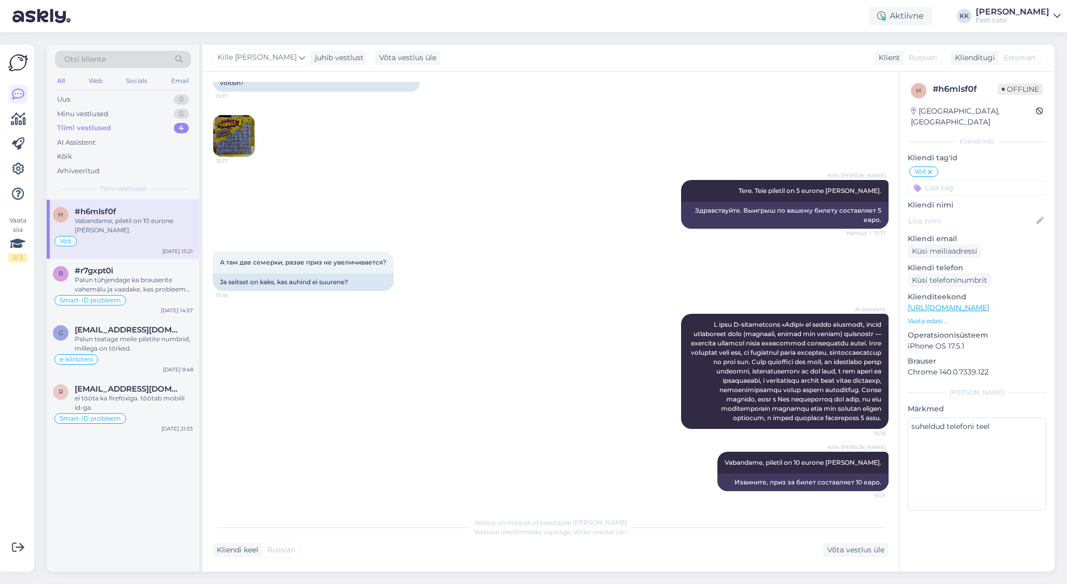
click at [233, 138] on img at bounding box center [233, 135] width 41 height 41
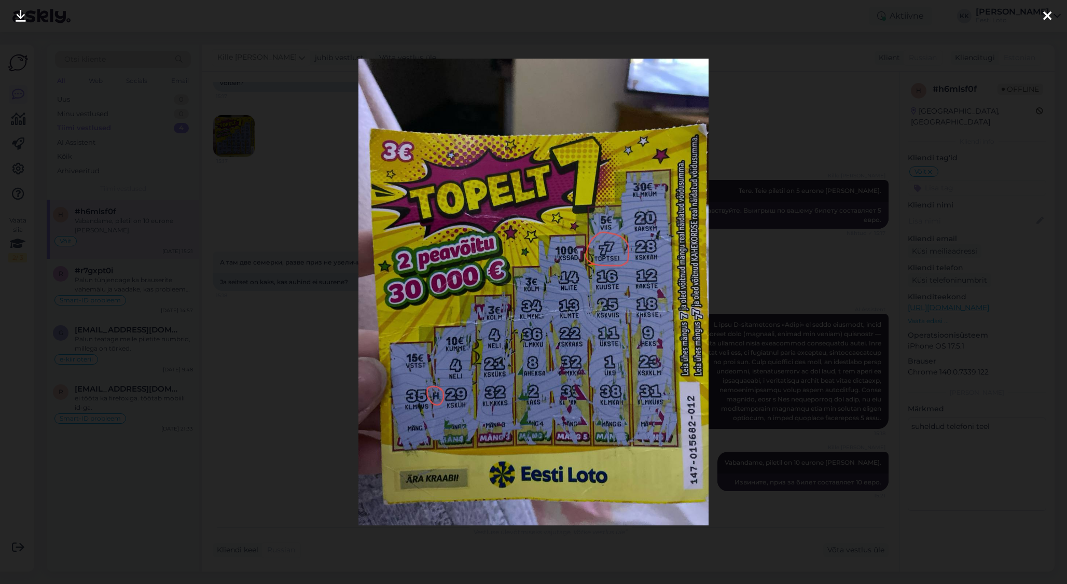
click at [1049, 15] on icon at bounding box center [1047, 16] width 8 height 13
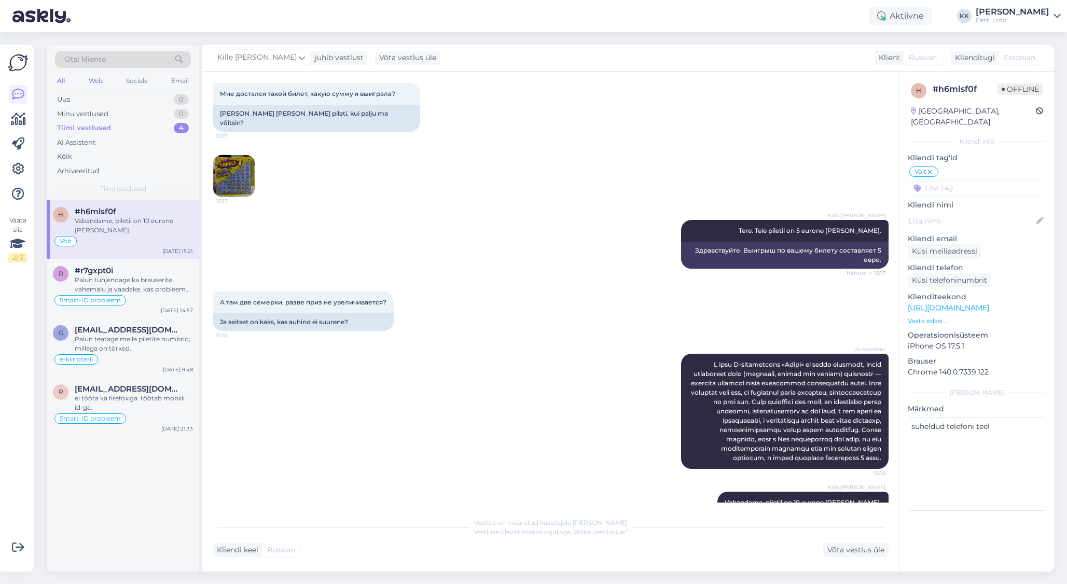
scroll to position [0, 0]
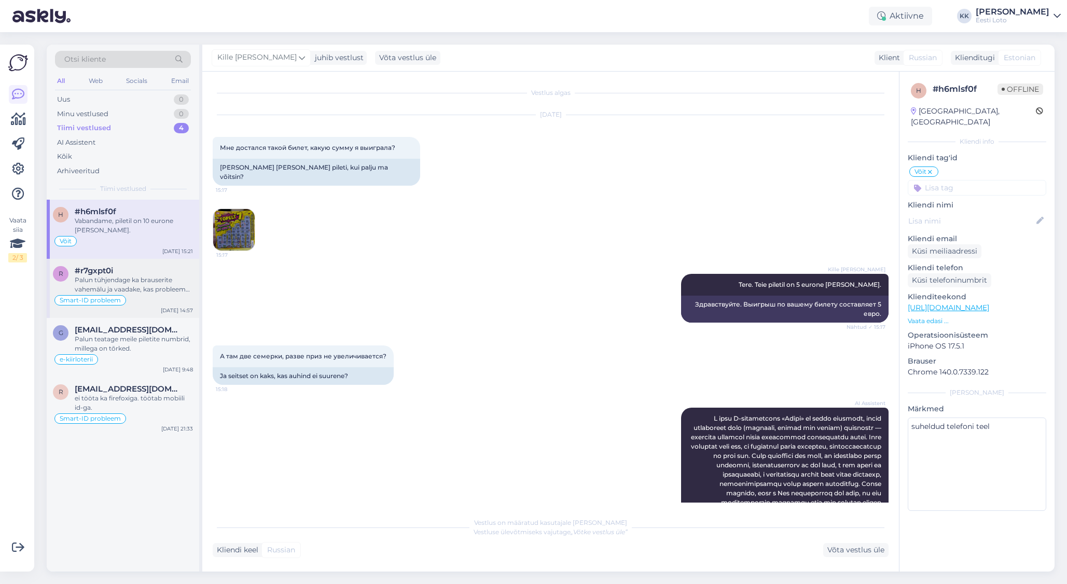
click at [154, 275] on div "Palun tühjendage ka brauserite vahemälu ja vaadake, kas probleem kordub." at bounding box center [134, 284] width 118 height 19
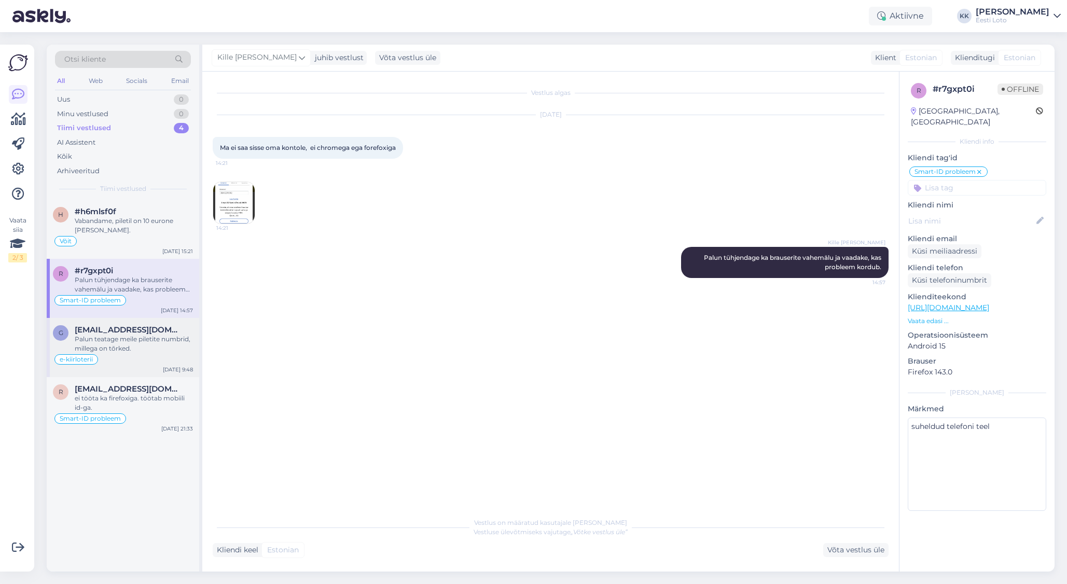
click at [148, 338] on div "Palun teatage meile piletite numbrid, millega on tõrked." at bounding box center [134, 343] width 118 height 19
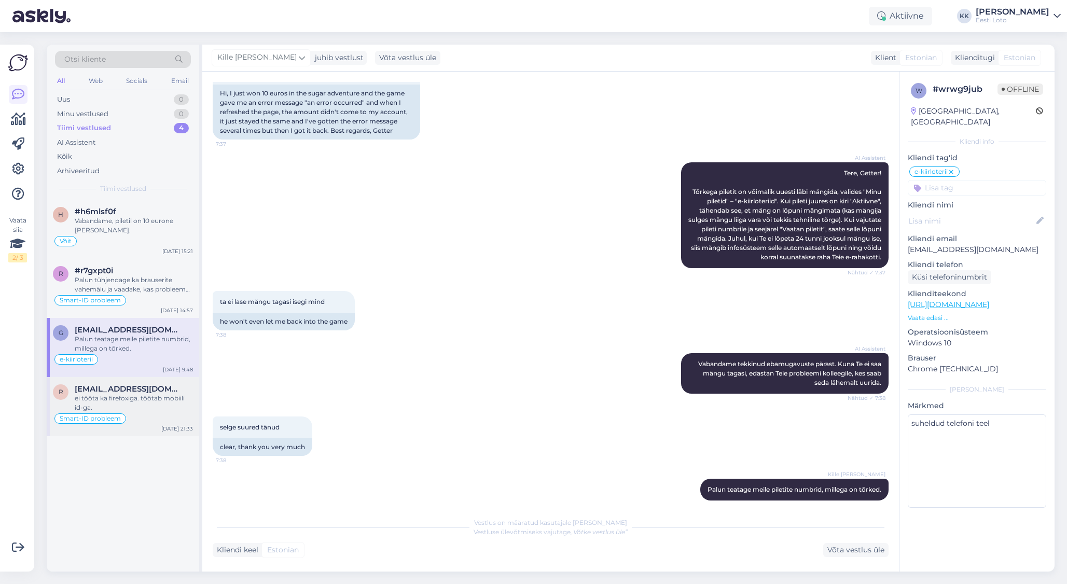
click at [151, 394] on div "ei tööta ka firefoxiga. töötab mobiili id-ga." at bounding box center [134, 403] width 118 height 19
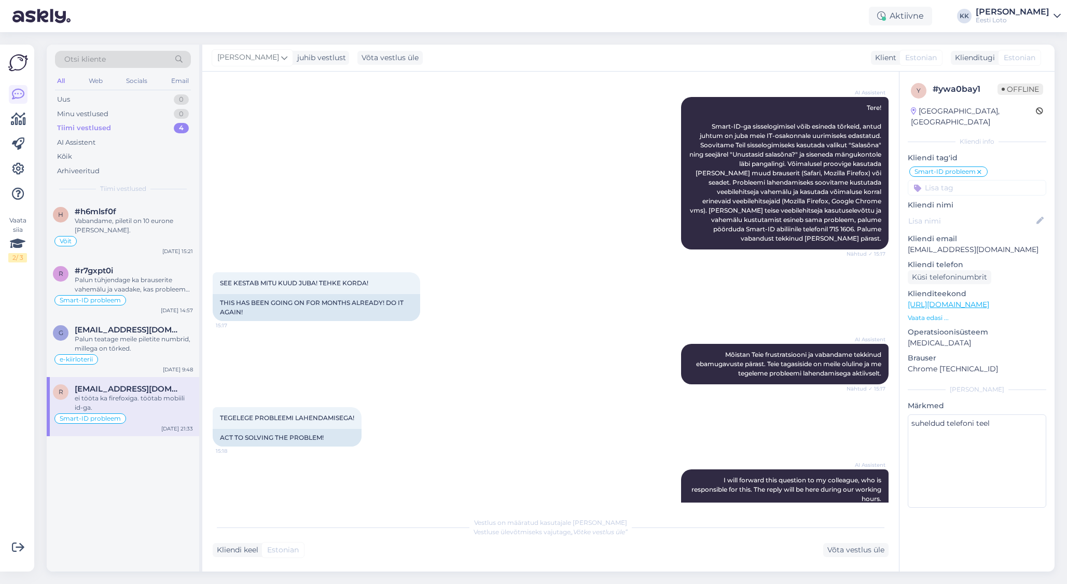
scroll to position [486, 0]
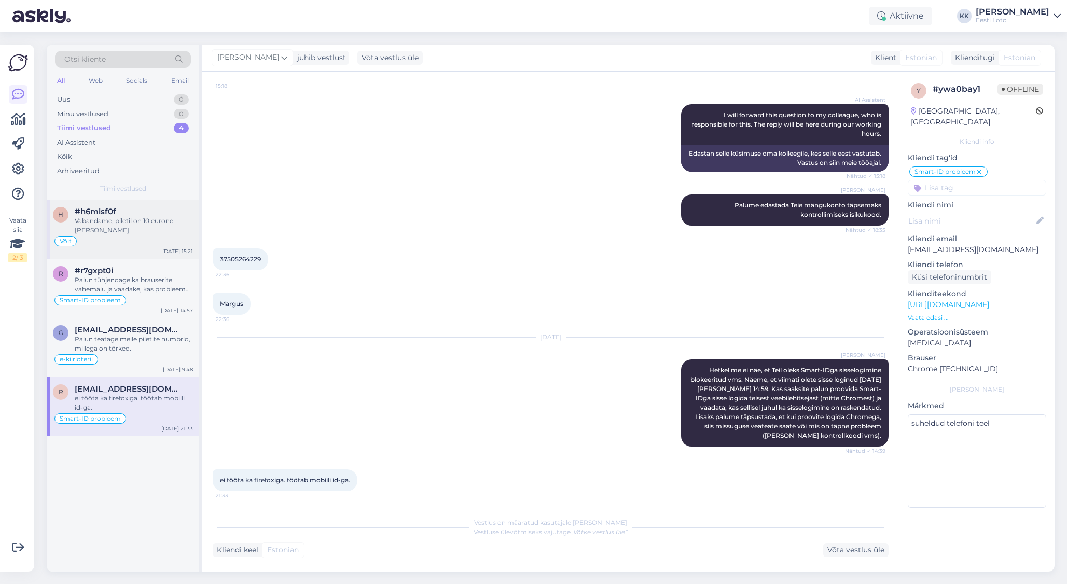
click at [110, 235] on div "Võit" at bounding box center [123, 241] width 140 height 12
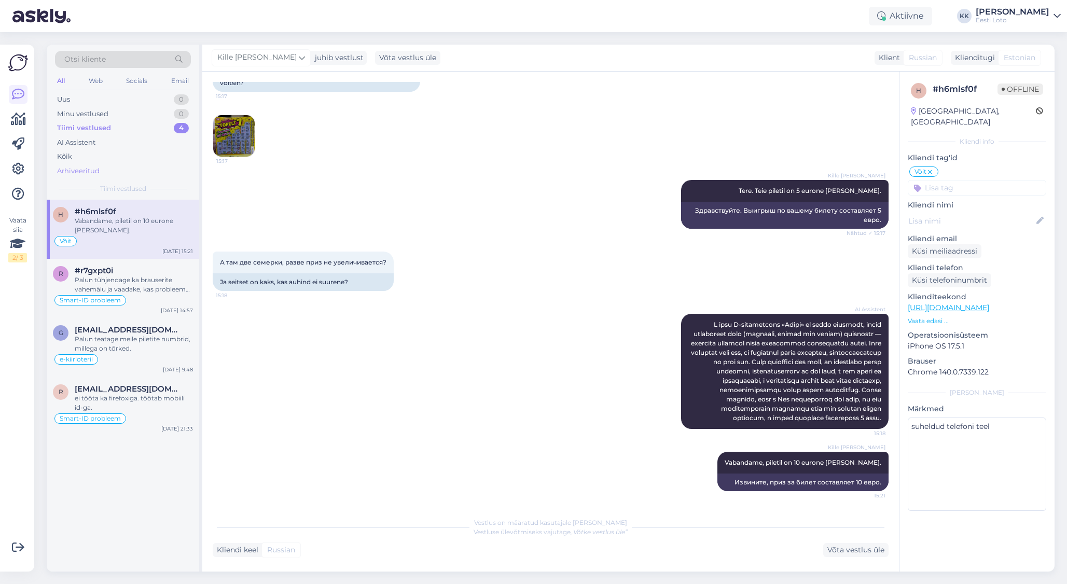
click at [92, 168] on div "Arhiveeritud" at bounding box center [78, 171] width 43 height 10
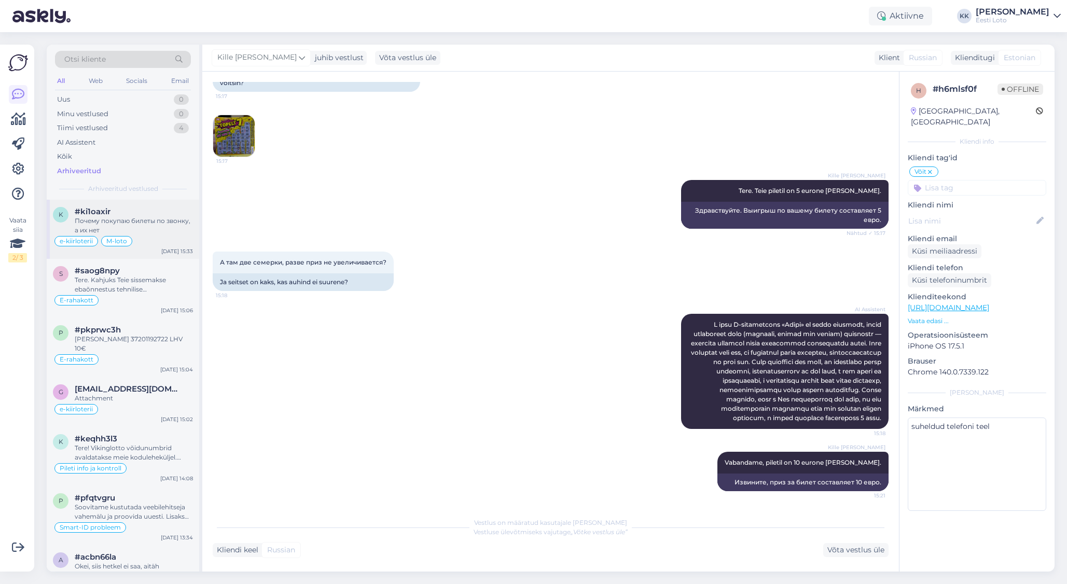
click at [155, 229] on div "Почему покупаю билеты по звонку, а их нет" at bounding box center [134, 225] width 118 height 19
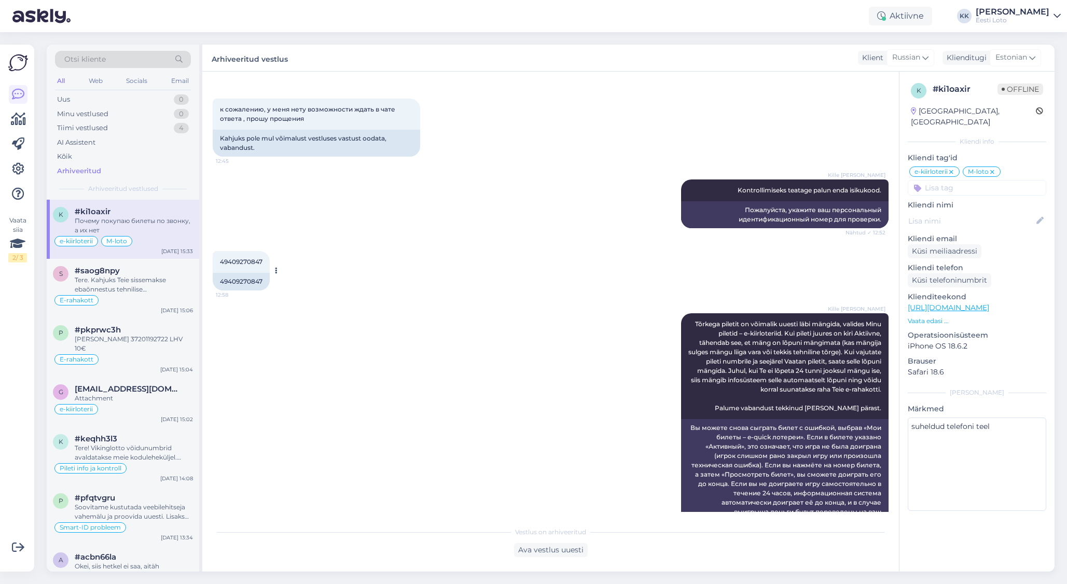
scroll to position [535, 0]
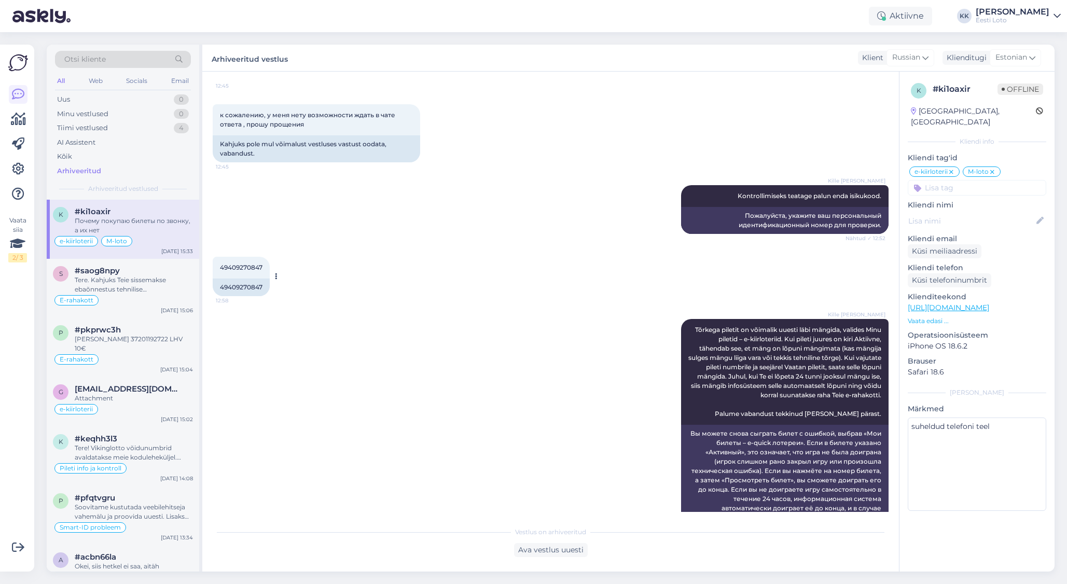
click at [248, 268] on span "49409270847" at bounding box center [241, 267] width 43 height 8
drag, startPoint x: 248, startPoint y: 268, endPoint x: 339, endPoint y: 275, distance: 91.0
click at [248, 268] on span "49409270847" at bounding box center [241, 267] width 43 height 8
copy span "49409270847"
click at [107, 102] on div "Uus 0" at bounding box center [123, 99] width 136 height 15
